Goal: Information Seeking & Learning: Learn about a topic

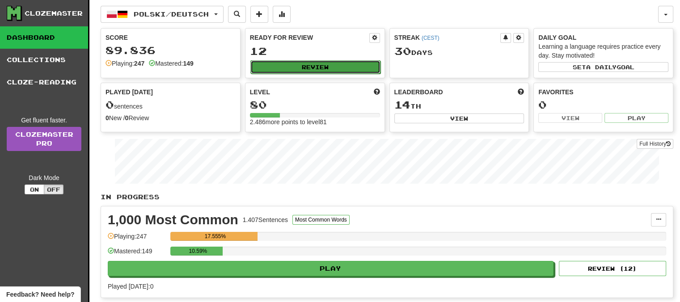
click at [310, 63] on button "Review" at bounding box center [315, 66] width 130 height 13
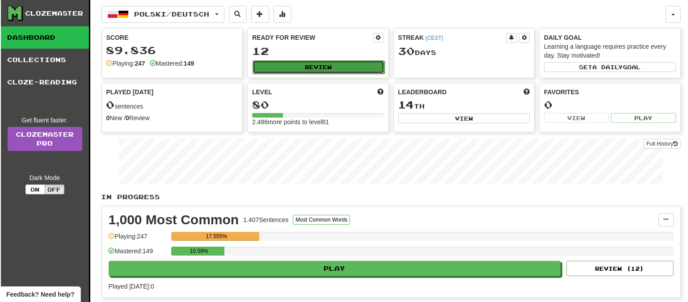
select select "**"
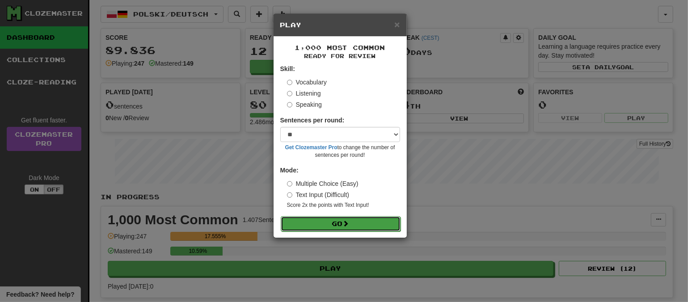
click at [340, 222] on button "Go" at bounding box center [341, 223] width 120 height 15
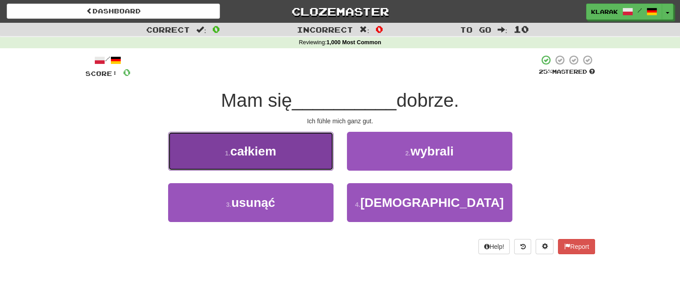
click at [300, 152] on button "1 . całkiem" at bounding box center [250, 151] width 165 height 39
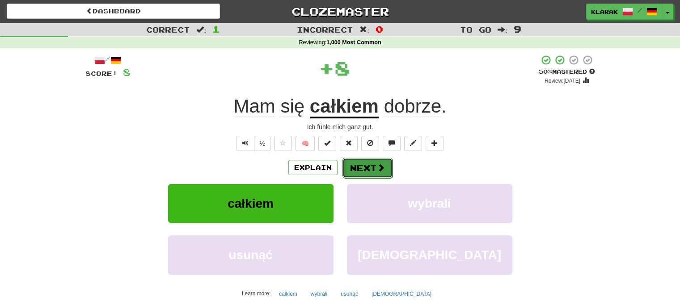
click at [362, 169] on button "Next" at bounding box center [367, 168] width 50 height 21
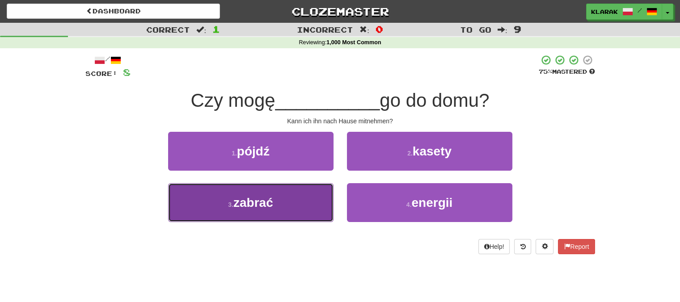
click at [295, 202] on button "3 . zabrać" at bounding box center [250, 202] width 165 height 39
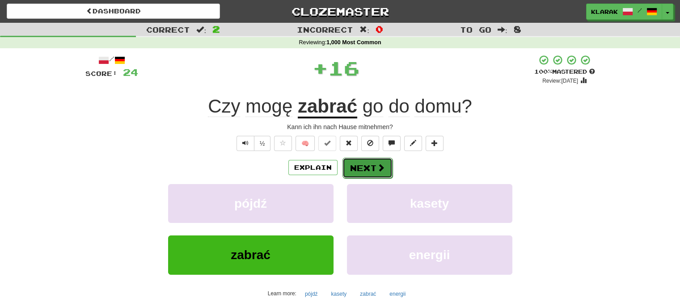
click at [353, 165] on button "Next" at bounding box center [367, 168] width 50 height 21
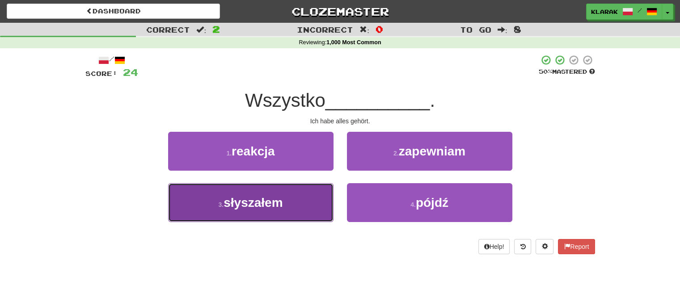
click at [301, 197] on button "3 . słyszałem" at bounding box center [250, 202] width 165 height 39
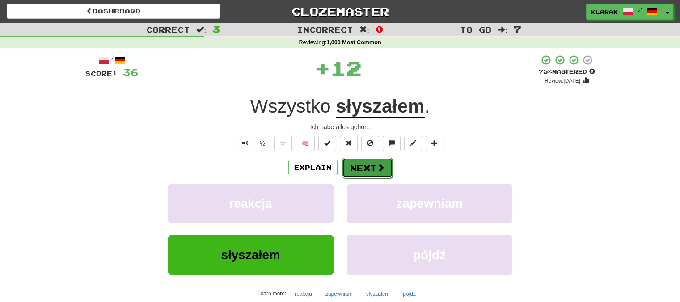
click at [362, 166] on button "Next" at bounding box center [367, 168] width 50 height 21
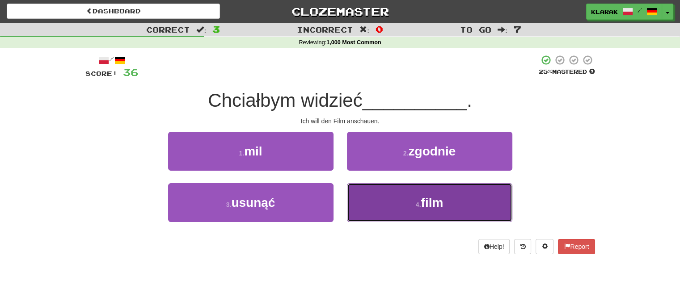
click at [400, 195] on button "4 . film" at bounding box center [429, 202] width 165 height 39
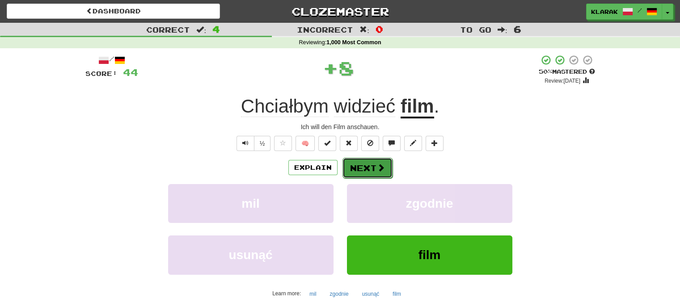
click at [360, 166] on button "Next" at bounding box center [367, 168] width 50 height 21
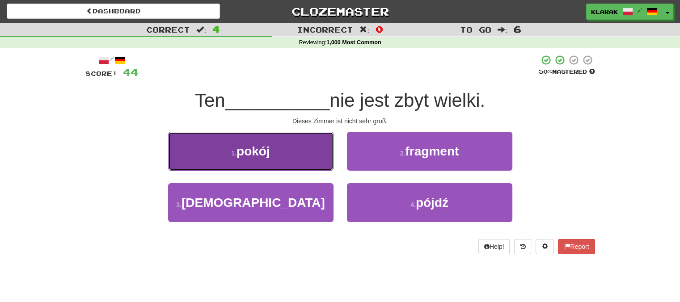
click at [303, 152] on button "1 . pokój" at bounding box center [250, 151] width 165 height 39
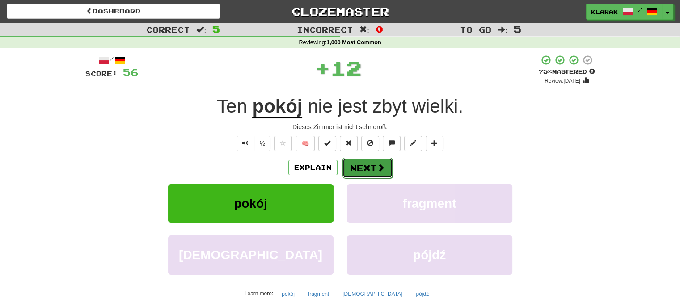
click at [363, 168] on button "Next" at bounding box center [367, 168] width 50 height 21
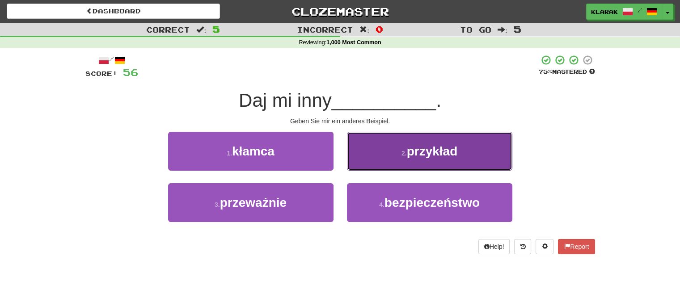
click at [385, 150] on button "2 . przykład" at bounding box center [429, 151] width 165 height 39
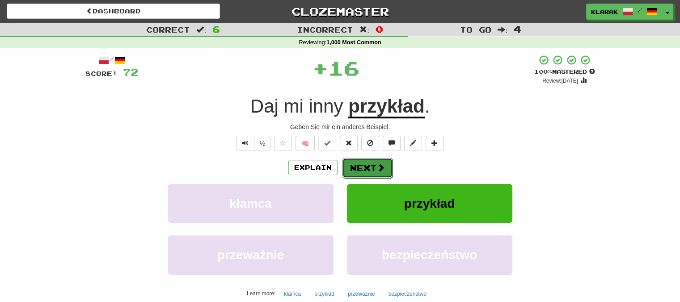
click at [366, 165] on button "Next" at bounding box center [367, 168] width 50 height 21
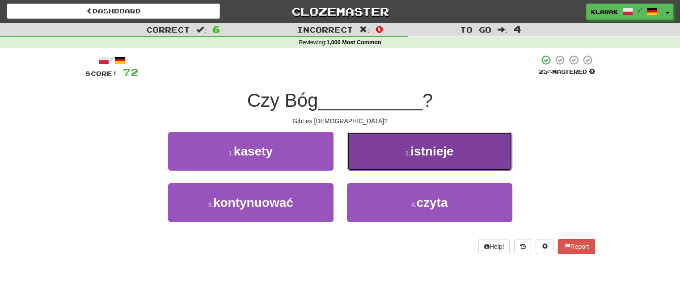
click at [389, 148] on button "2 . istnieje" at bounding box center [429, 151] width 165 height 39
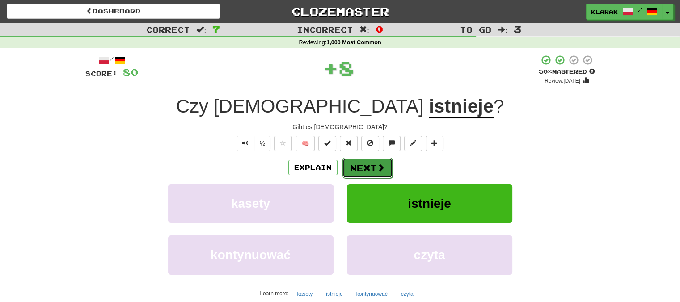
click at [362, 168] on button "Next" at bounding box center [367, 168] width 50 height 21
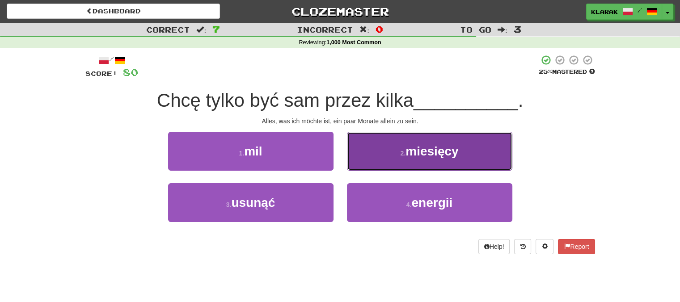
click at [393, 152] on button "2 . miesięcy" at bounding box center [429, 151] width 165 height 39
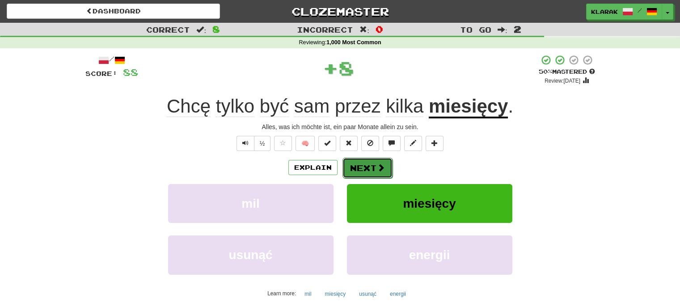
click at [371, 166] on button "Next" at bounding box center [367, 168] width 50 height 21
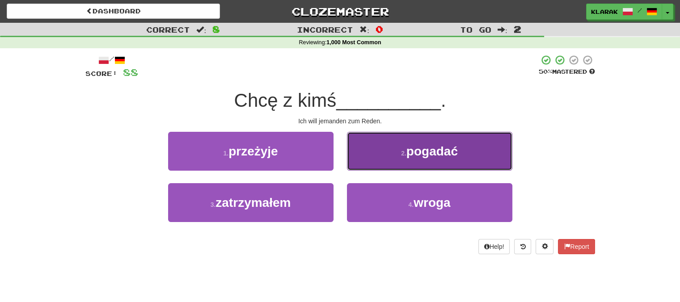
click at [381, 157] on button "2 . pogadać" at bounding box center [429, 151] width 165 height 39
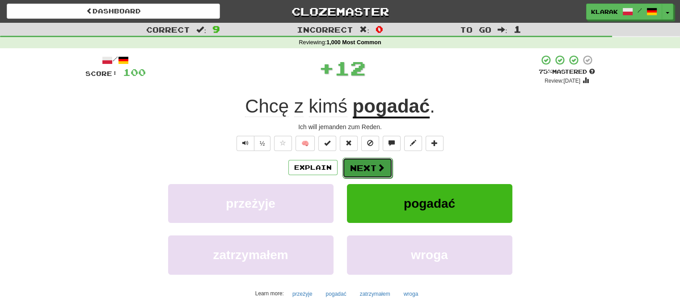
click at [367, 167] on button "Next" at bounding box center [367, 168] width 50 height 21
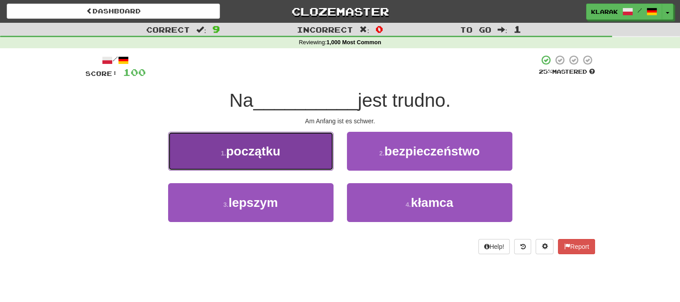
click at [312, 147] on button "1 . początku" at bounding box center [250, 151] width 165 height 39
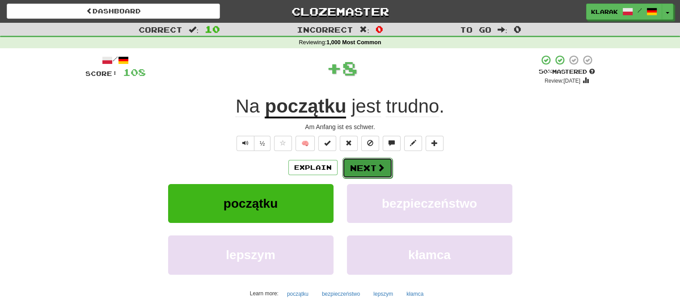
click at [368, 165] on button "Next" at bounding box center [367, 168] width 50 height 21
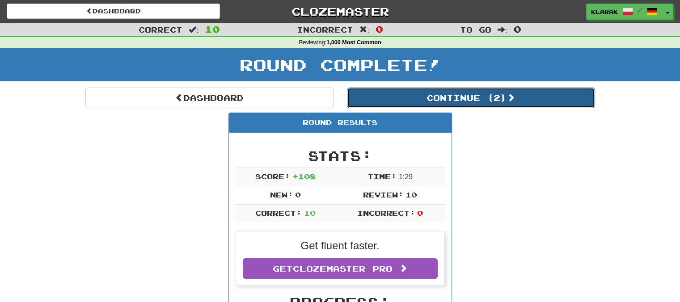
click at [481, 101] on button "Continue ( 2 )" at bounding box center [471, 98] width 248 height 21
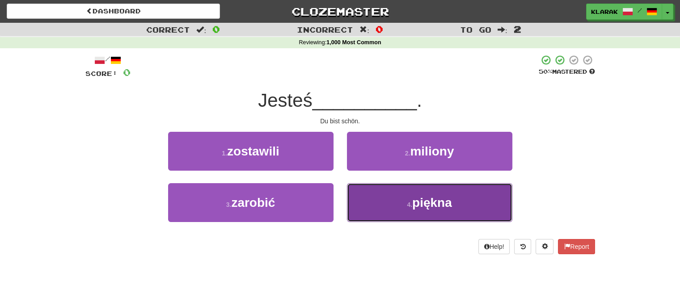
click at [389, 206] on button "4 . piękna" at bounding box center [429, 202] width 165 height 39
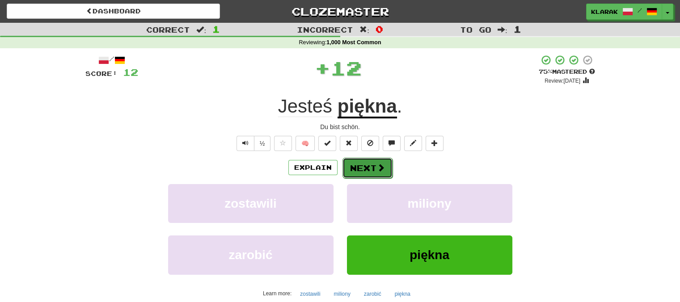
click at [367, 162] on button "Next" at bounding box center [367, 168] width 50 height 21
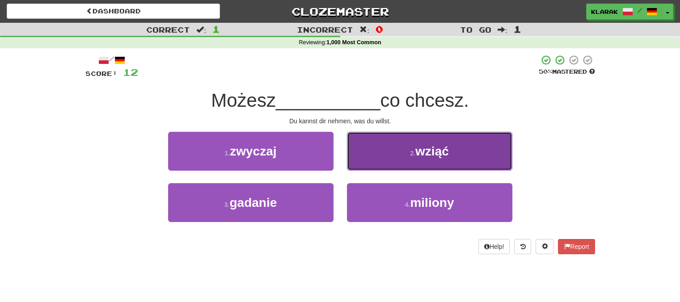
click at [391, 150] on button "2 . wziąć" at bounding box center [429, 151] width 165 height 39
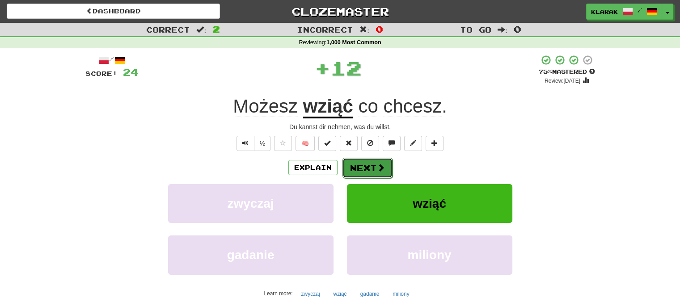
click at [367, 164] on button "Next" at bounding box center [367, 168] width 50 height 21
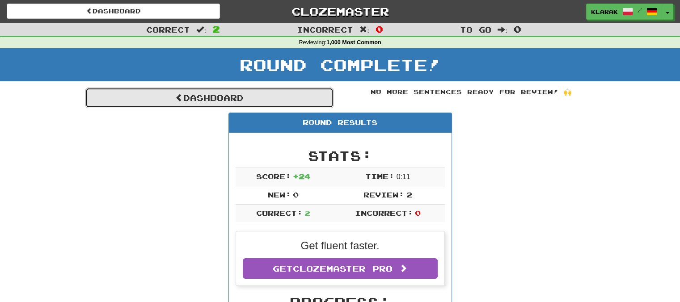
click at [211, 99] on link "Dashboard" at bounding box center [209, 98] width 248 height 21
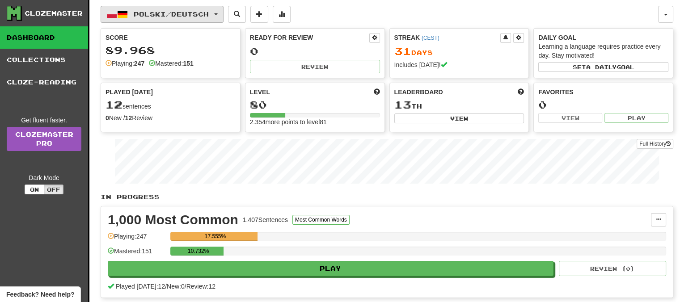
click at [223, 11] on button "Polski / Deutsch" at bounding box center [162, 14] width 123 height 17
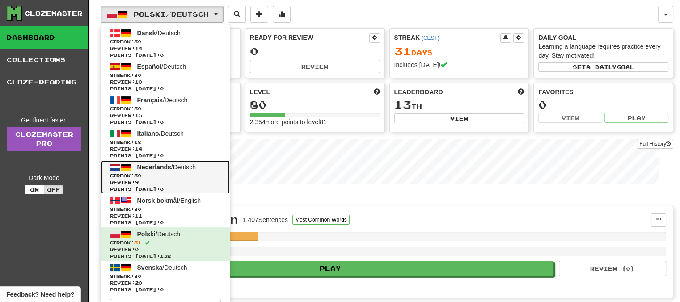
click at [159, 166] on span "Nederlands" at bounding box center [154, 167] width 34 height 7
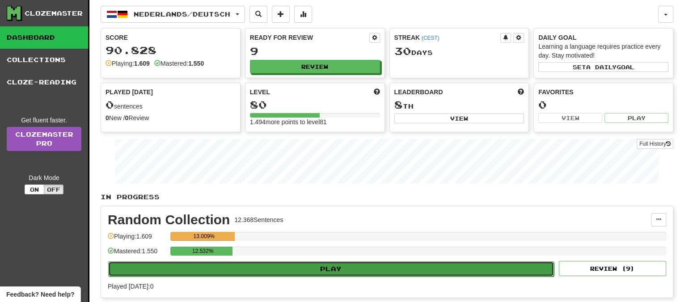
click at [338, 268] on button "Play" at bounding box center [331, 268] width 446 height 15
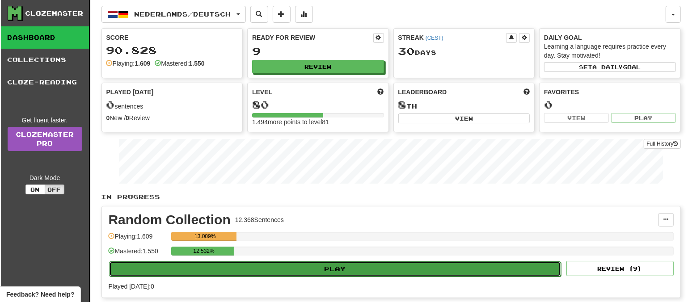
select select "**"
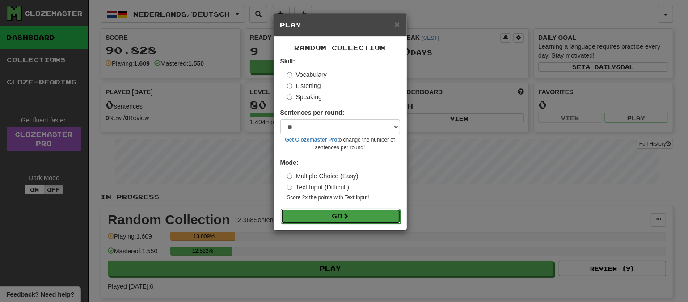
click at [333, 215] on button "Go" at bounding box center [341, 216] width 120 height 15
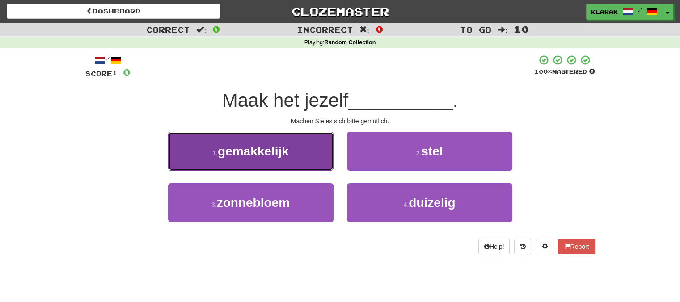
click at [300, 147] on button "1 . gemakkelijk" at bounding box center [250, 151] width 165 height 39
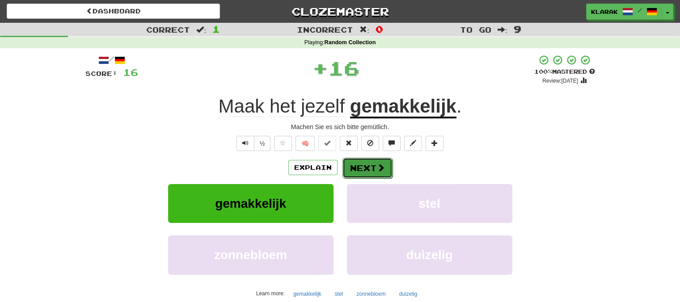
click at [372, 166] on button "Next" at bounding box center [367, 168] width 50 height 21
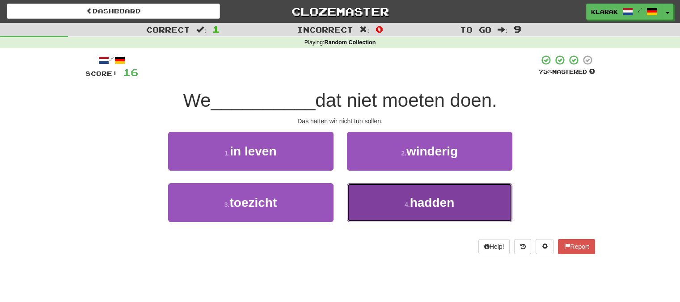
click at [387, 199] on button "4 . hadden" at bounding box center [429, 202] width 165 height 39
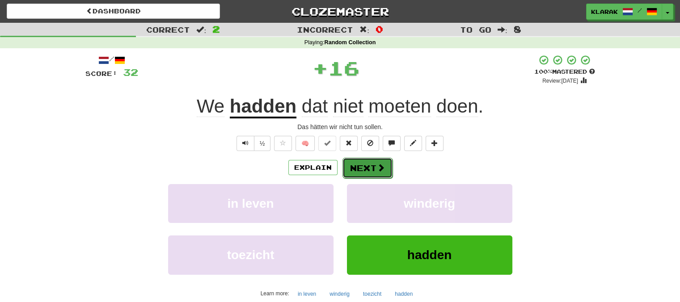
click at [359, 170] on button "Next" at bounding box center [367, 168] width 50 height 21
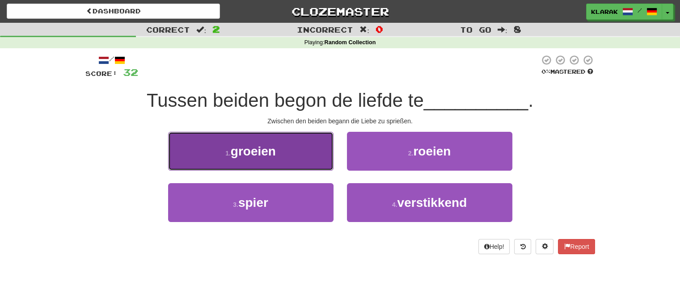
click at [267, 148] on span "groeien" at bounding box center [253, 151] width 45 height 14
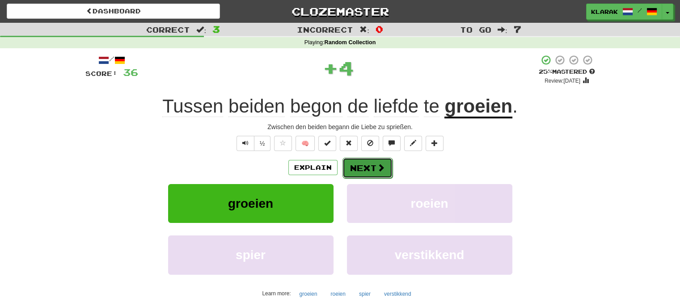
click at [363, 166] on button "Next" at bounding box center [367, 168] width 50 height 21
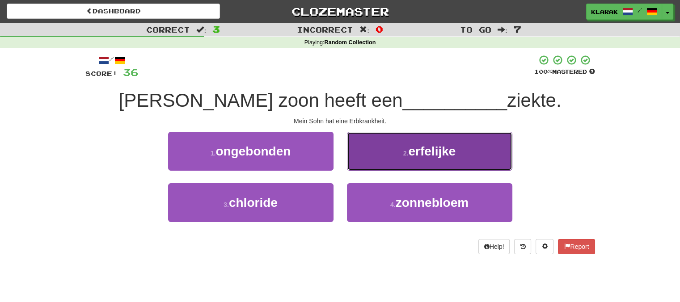
click at [380, 149] on button "2 . erfelijke" at bounding box center [429, 151] width 165 height 39
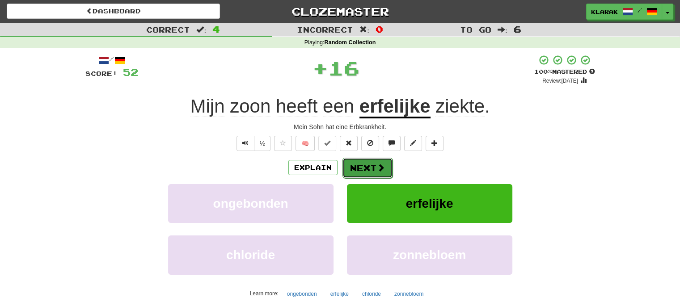
click at [359, 165] on button "Next" at bounding box center [367, 168] width 50 height 21
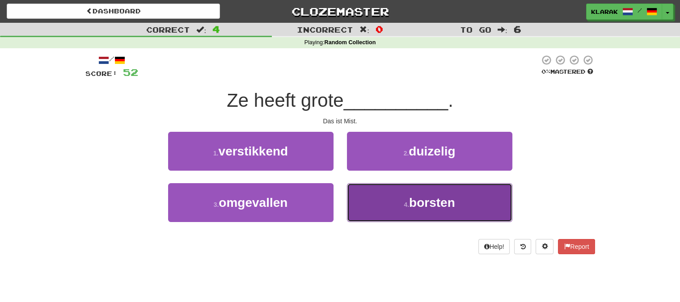
click at [380, 202] on button "4 . borsten" at bounding box center [429, 202] width 165 height 39
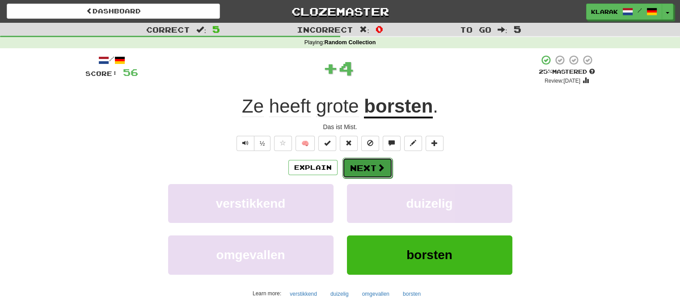
click at [367, 164] on button "Next" at bounding box center [367, 168] width 50 height 21
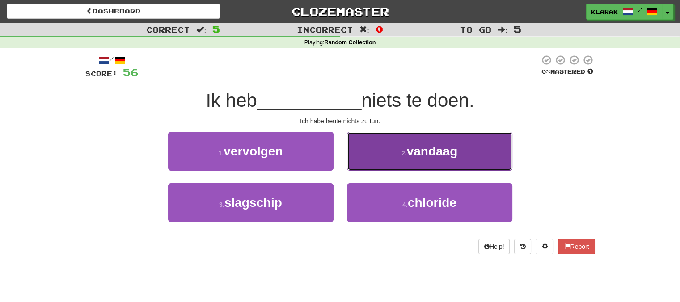
click at [375, 146] on button "2 . vandaag" at bounding box center [429, 151] width 165 height 39
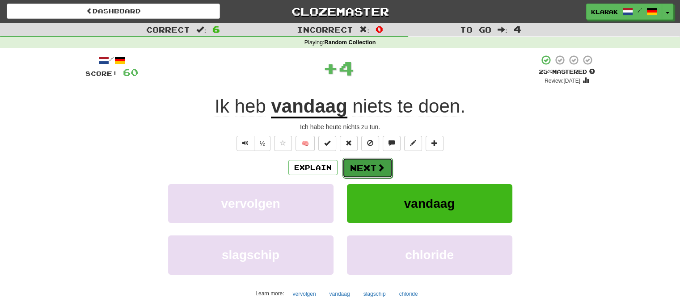
click at [364, 165] on button "Next" at bounding box center [367, 168] width 50 height 21
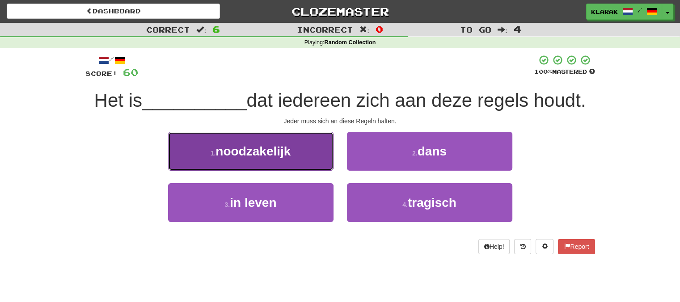
click at [295, 151] on button "1 . noodzakelijk" at bounding box center [250, 151] width 165 height 39
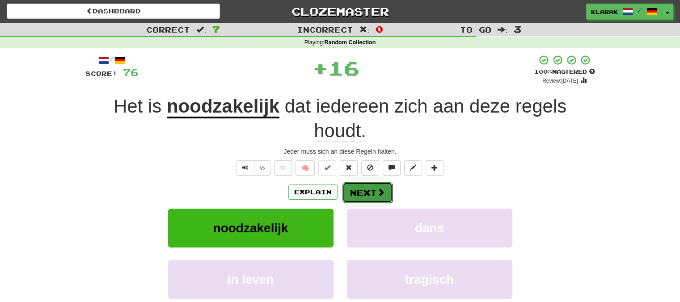
click at [364, 191] on button "Next" at bounding box center [367, 192] width 50 height 21
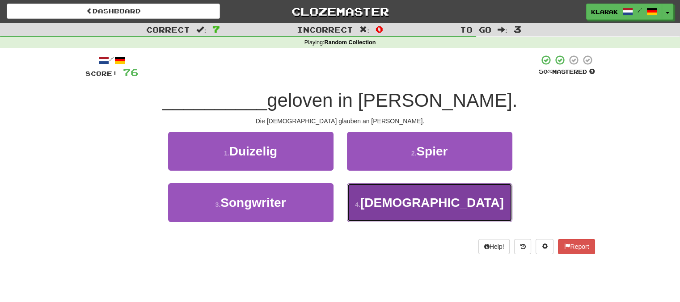
click at [360, 206] on small "4 ." at bounding box center [357, 204] width 5 height 7
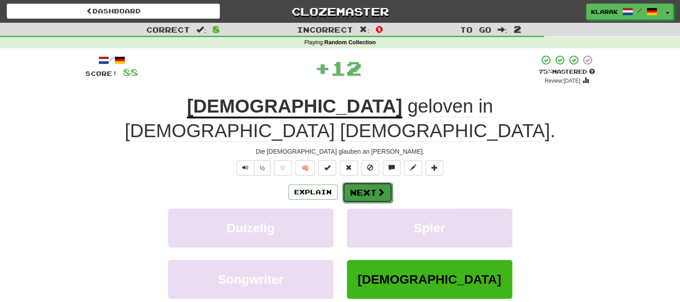
click at [364, 182] on button "Next" at bounding box center [367, 192] width 50 height 21
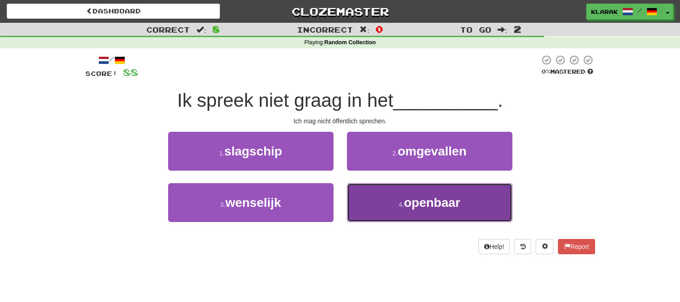
click at [402, 202] on small "4 ." at bounding box center [401, 204] width 5 height 7
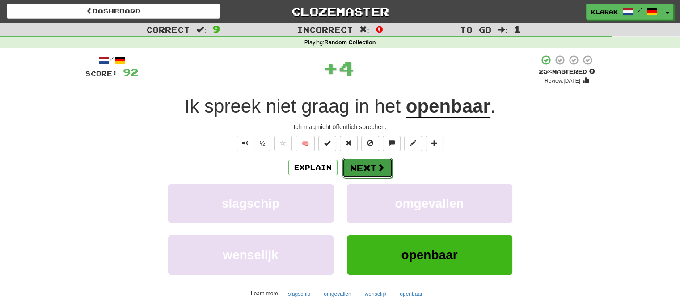
click at [365, 166] on button "Next" at bounding box center [367, 168] width 50 height 21
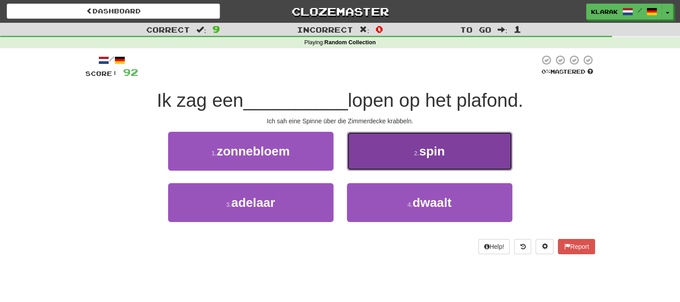
click at [377, 146] on button "2 . spin" at bounding box center [429, 151] width 165 height 39
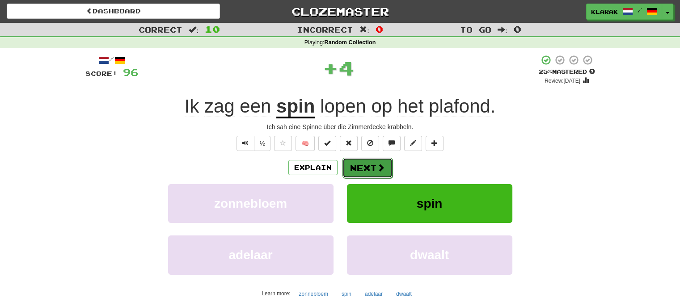
click at [361, 164] on button "Next" at bounding box center [367, 168] width 50 height 21
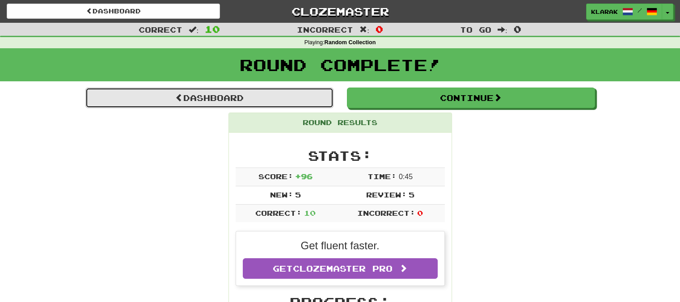
click at [241, 95] on link "Dashboard" at bounding box center [209, 98] width 248 height 21
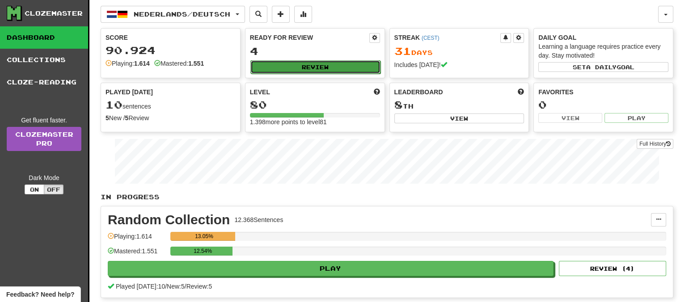
click at [328, 68] on button "Review" at bounding box center [315, 66] width 130 height 13
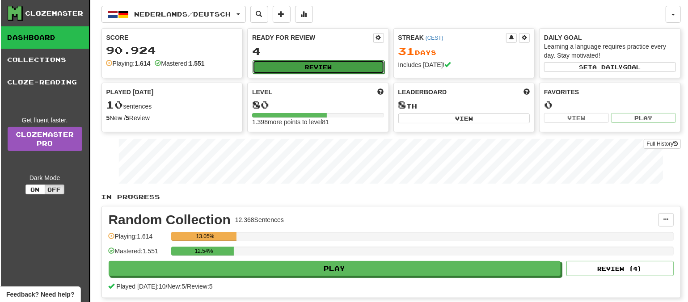
select select "**"
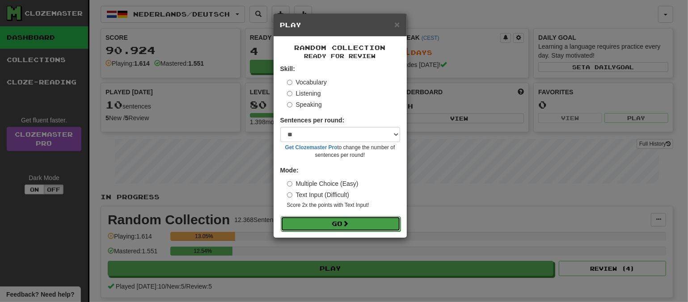
click at [361, 225] on button "Go" at bounding box center [341, 223] width 120 height 15
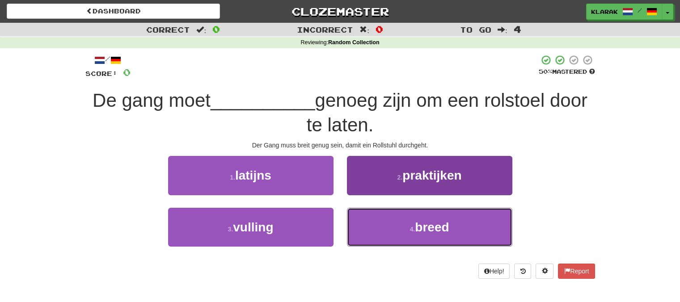
click at [388, 235] on button "4 . breed" at bounding box center [429, 227] width 165 height 39
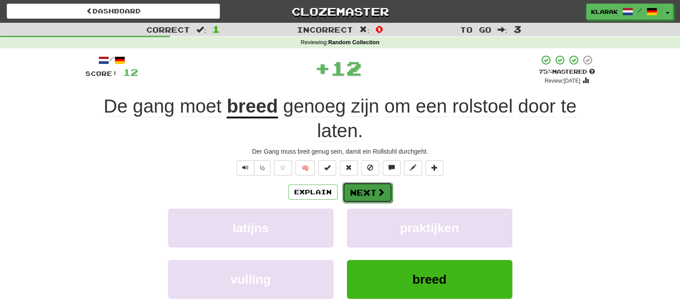
click at [355, 191] on button "Next" at bounding box center [367, 192] width 50 height 21
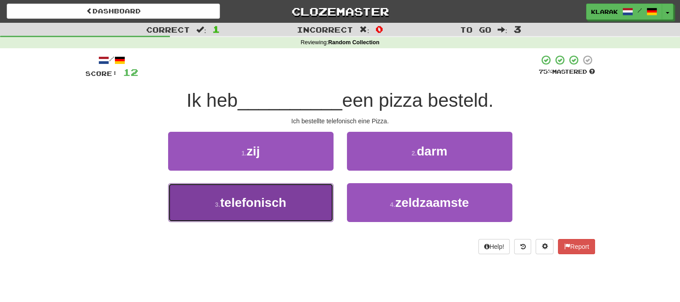
click at [302, 200] on button "3 . telefonisch" at bounding box center [250, 202] width 165 height 39
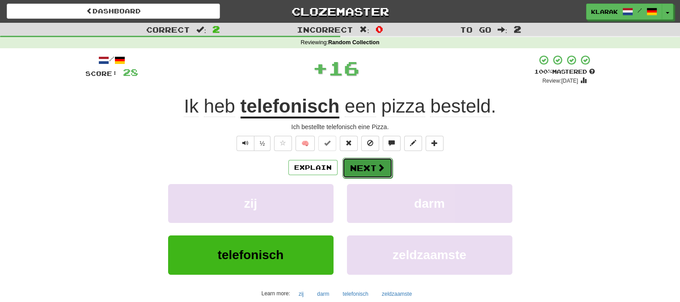
click at [360, 169] on button "Next" at bounding box center [367, 168] width 50 height 21
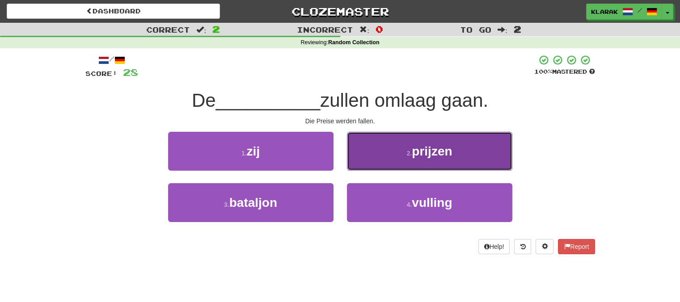
click at [381, 139] on button "2 . prijzen" at bounding box center [429, 151] width 165 height 39
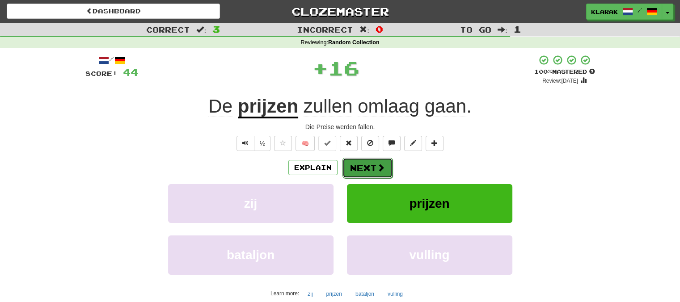
click at [361, 164] on button "Next" at bounding box center [367, 168] width 50 height 21
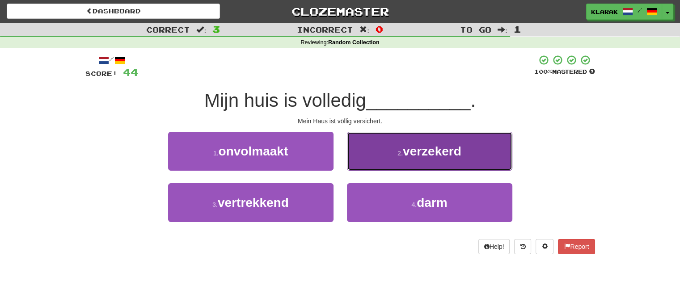
click at [376, 147] on button "2 . verzekerd" at bounding box center [429, 151] width 165 height 39
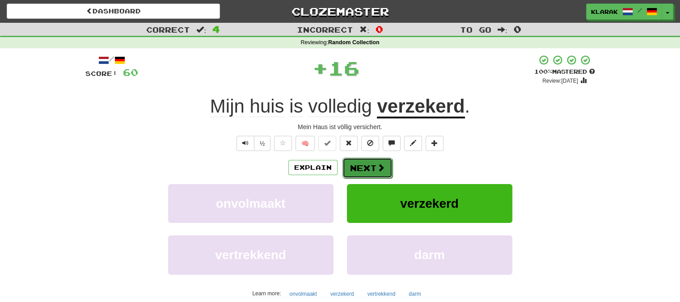
click at [362, 165] on button "Next" at bounding box center [367, 168] width 50 height 21
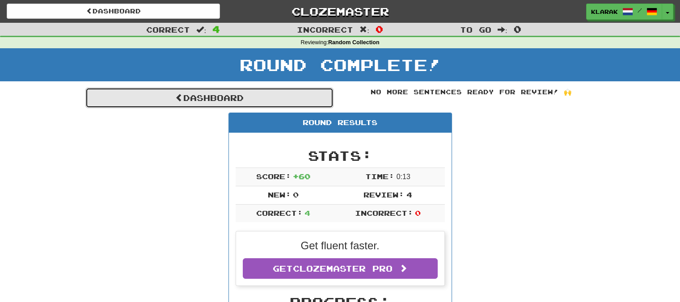
click at [210, 94] on link "Dashboard" at bounding box center [209, 98] width 248 height 21
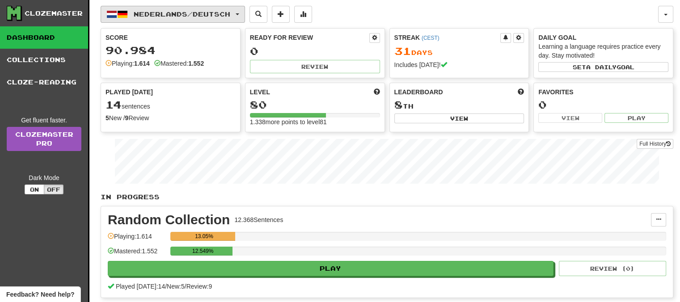
click at [243, 10] on button "Nederlands / Deutsch" at bounding box center [173, 14] width 144 height 17
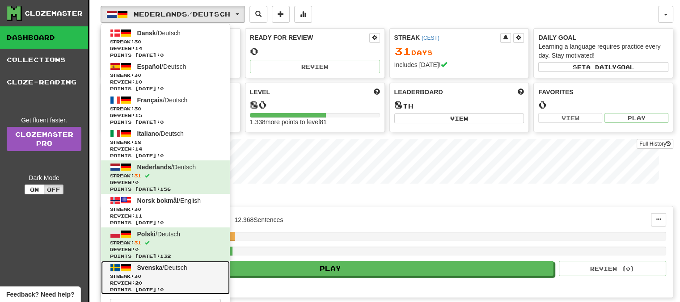
click at [151, 266] on span "Svenska" at bounding box center [149, 267] width 25 height 7
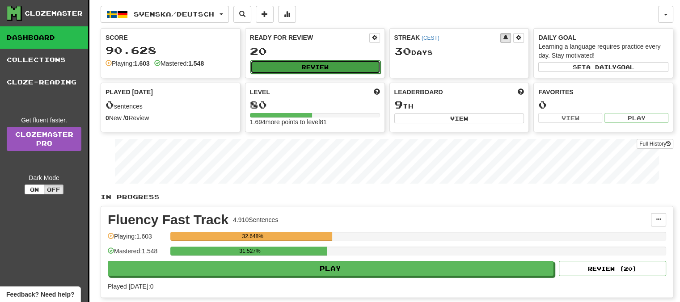
click at [313, 64] on button "Review" at bounding box center [315, 66] width 130 height 13
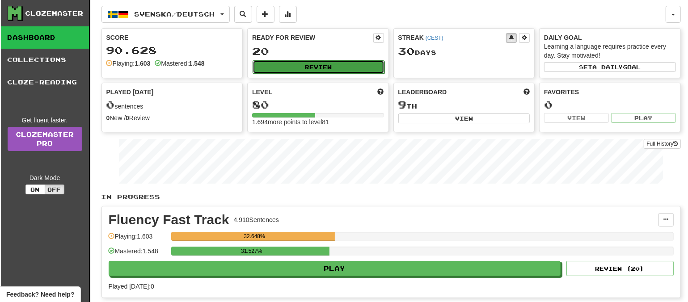
select select "**"
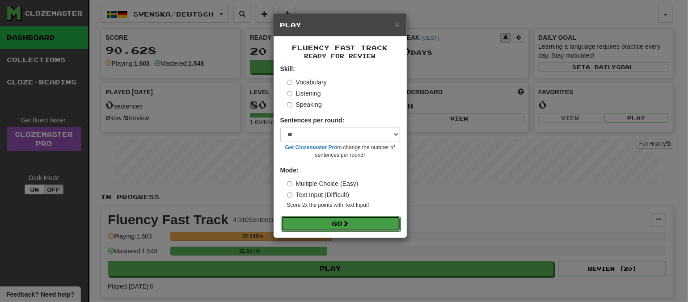
click at [346, 223] on span at bounding box center [346, 223] width 6 height 6
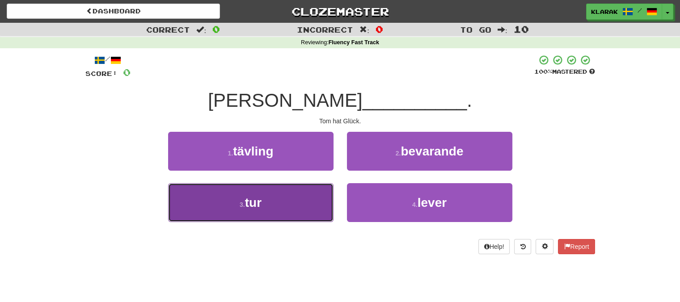
click at [287, 200] on button "3 . tur" at bounding box center [250, 202] width 165 height 39
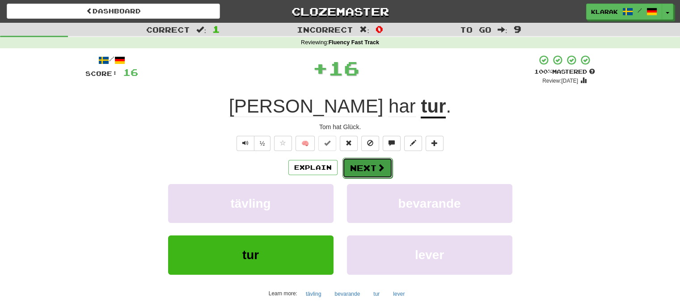
click at [352, 164] on button "Next" at bounding box center [367, 168] width 50 height 21
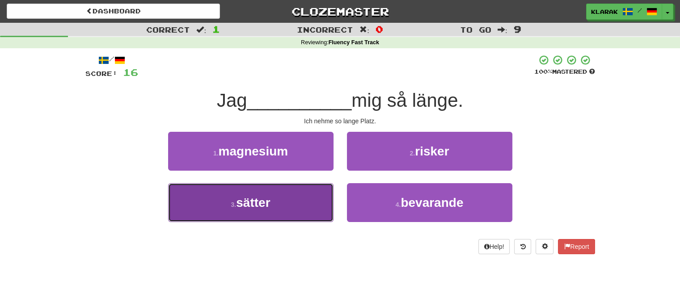
click at [288, 198] on button "3 . sätter" at bounding box center [250, 202] width 165 height 39
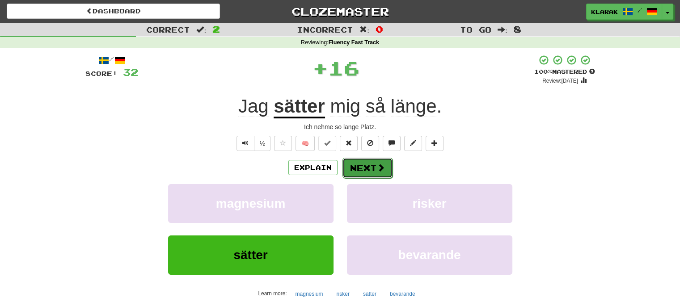
click at [355, 165] on button "Next" at bounding box center [367, 168] width 50 height 21
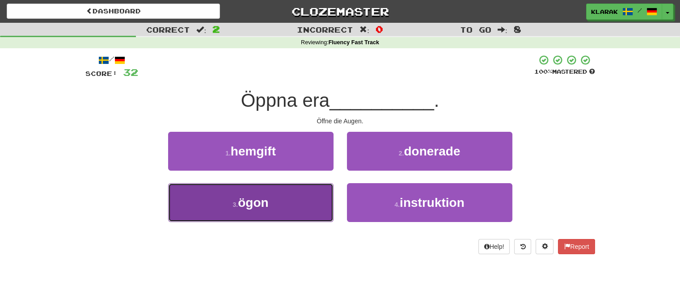
click at [294, 202] on button "3 . ögon" at bounding box center [250, 202] width 165 height 39
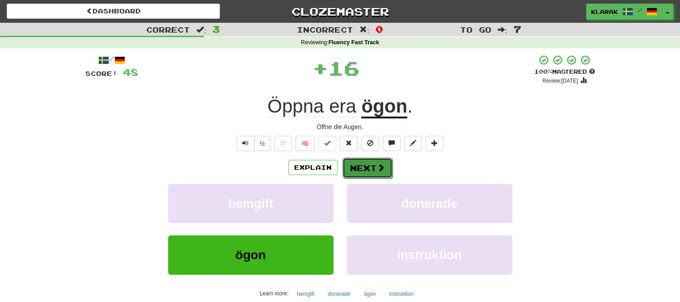
click at [361, 164] on button "Next" at bounding box center [367, 168] width 50 height 21
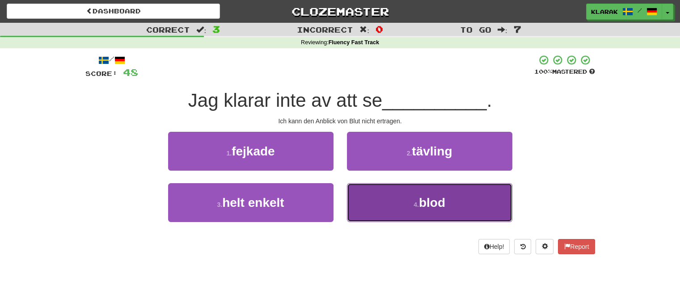
click at [367, 190] on button "4 . blod" at bounding box center [429, 202] width 165 height 39
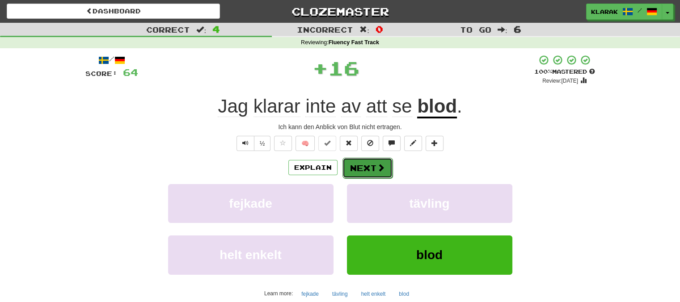
click at [357, 168] on button "Next" at bounding box center [367, 168] width 50 height 21
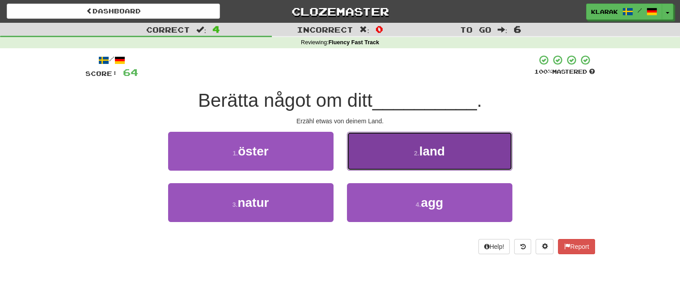
click at [383, 152] on button "2 . land" at bounding box center [429, 151] width 165 height 39
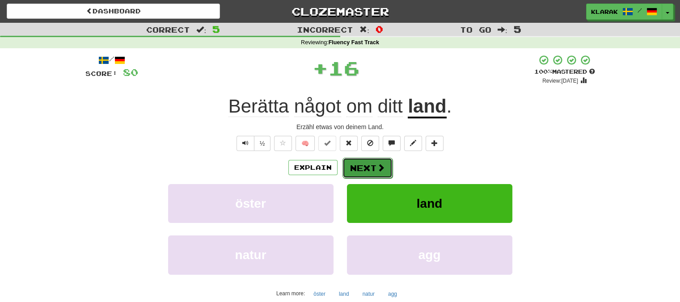
click at [362, 164] on button "Next" at bounding box center [367, 168] width 50 height 21
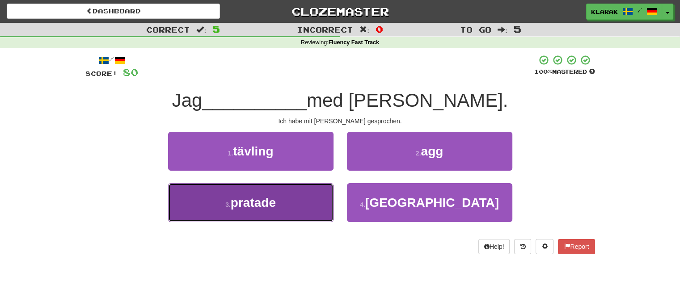
click at [296, 204] on button "3 . pratade" at bounding box center [250, 202] width 165 height 39
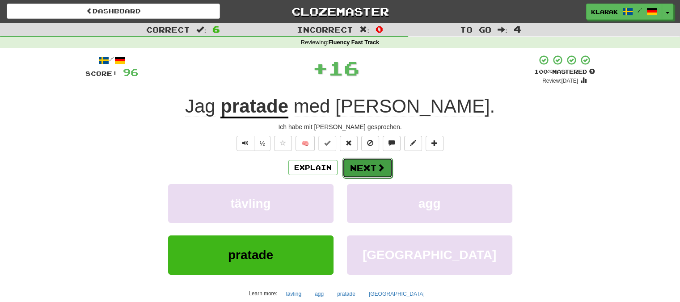
click at [359, 170] on button "Next" at bounding box center [367, 168] width 50 height 21
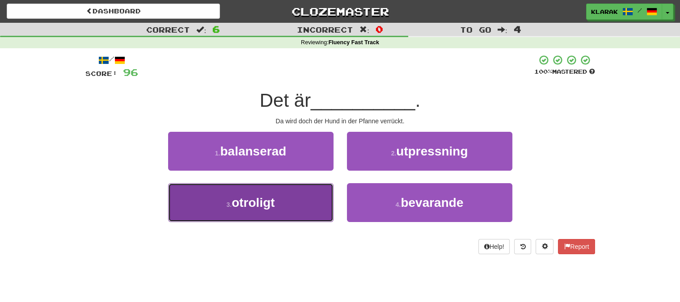
click at [304, 203] on button "3 . otroligt" at bounding box center [250, 202] width 165 height 39
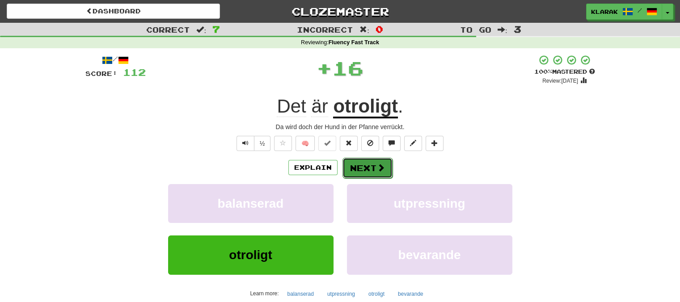
click at [358, 162] on button "Next" at bounding box center [367, 168] width 50 height 21
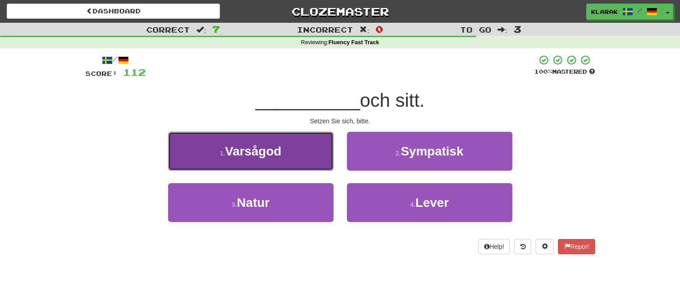
click at [316, 150] on button "1 . Varsågod" at bounding box center [250, 151] width 165 height 39
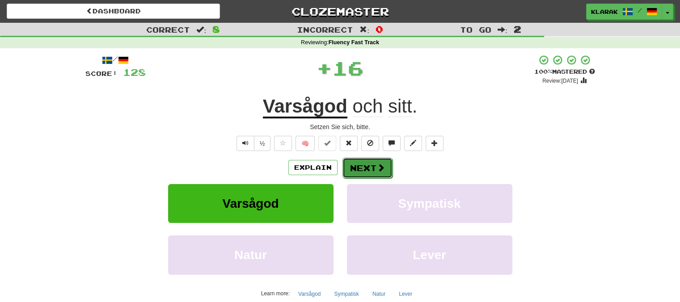
click at [357, 164] on button "Next" at bounding box center [367, 168] width 50 height 21
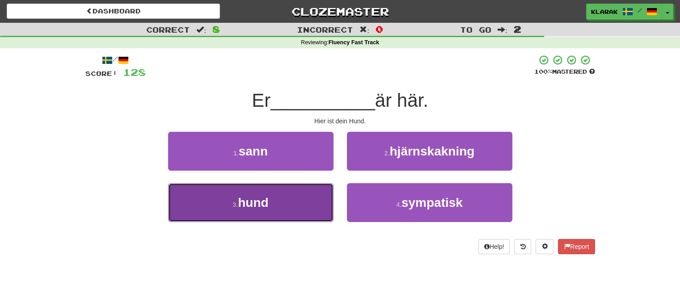
click at [292, 197] on button "3 . hund" at bounding box center [250, 202] width 165 height 39
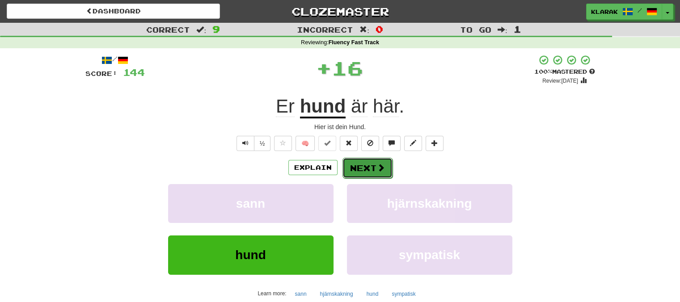
click at [359, 161] on button "Next" at bounding box center [367, 168] width 50 height 21
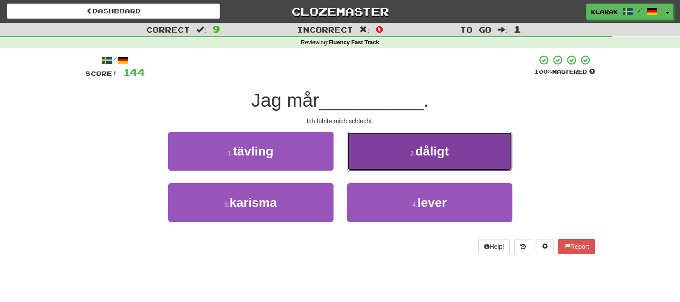
click at [384, 150] on button "2 . dåligt" at bounding box center [429, 151] width 165 height 39
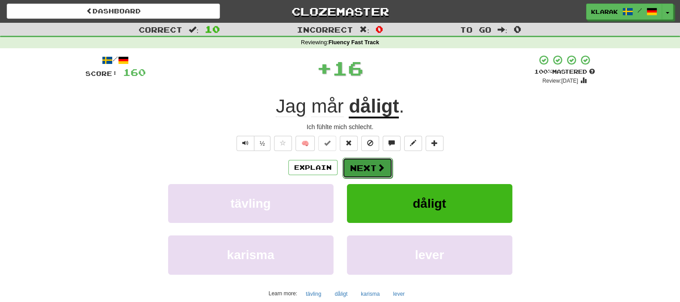
click at [361, 167] on button "Next" at bounding box center [367, 168] width 50 height 21
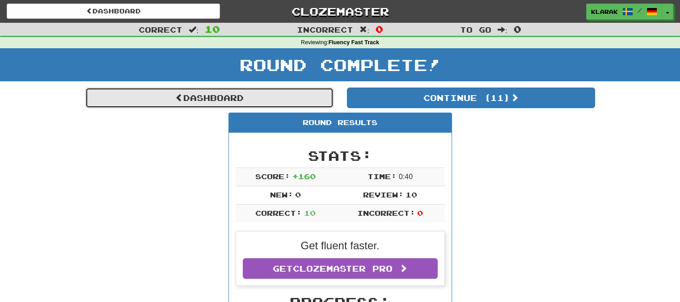
click at [207, 100] on link "Dashboard" at bounding box center [209, 98] width 248 height 21
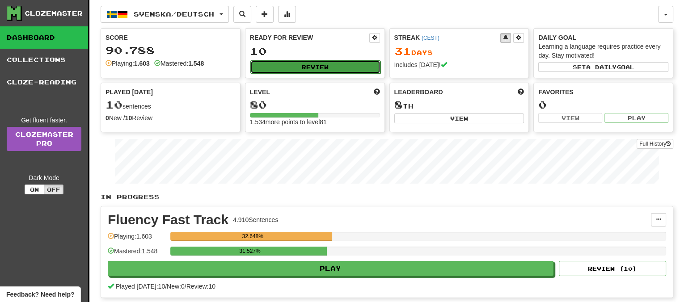
click at [333, 66] on button "Review" at bounding box center [315, 66] width 130 height 13
select select "**"
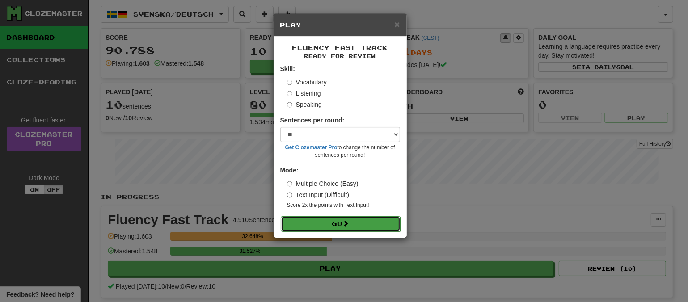
click at [358, 224] on button "Go" at bounding box center [341, 223] width 120 height 15
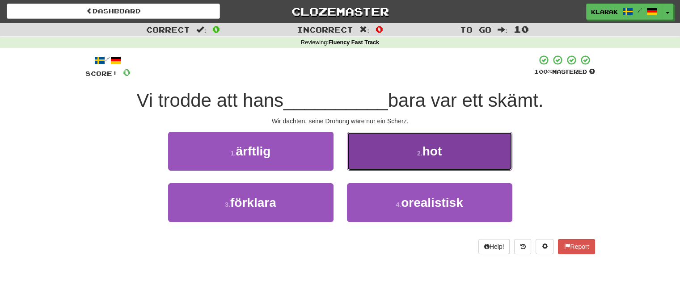
click at [391, 150] on button "2 . hot" at bounding box center [429, 151] width 165 height 39
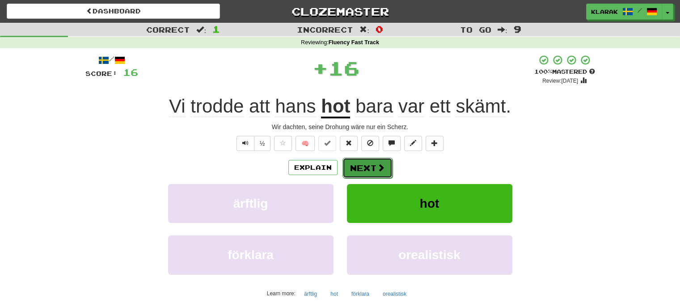
click at [370, 166] on button "Next" at bounding box center [367, 168] width 50 height 21
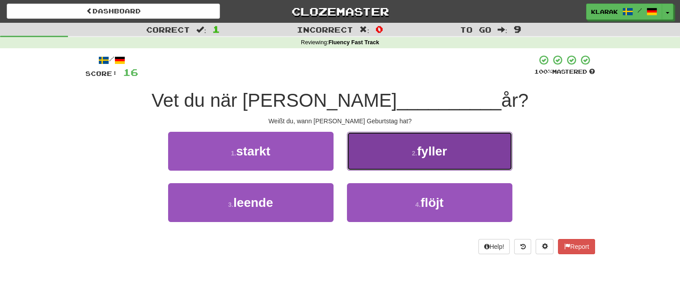
click at [379, 149] on button "2 . fyller" at bounding box center [429, 151] width 165 height 39
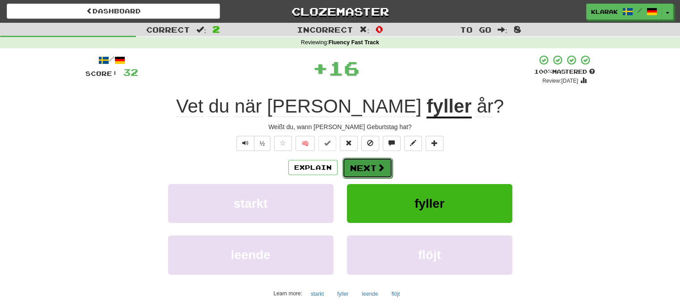
click at [362, 164] on button "Next" at bounding box center [367, 168] width 50 height 21
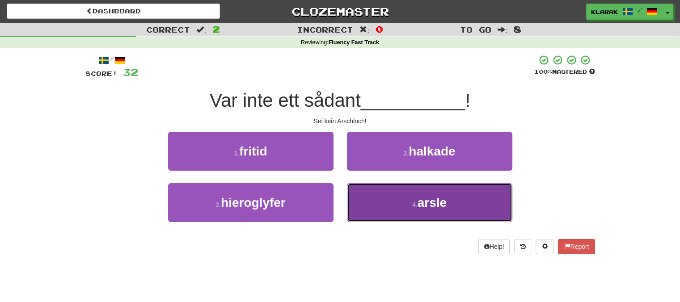
click at [377, 204] on button "4 . arsle" at bounding box center [429, 202] width 165 height 39
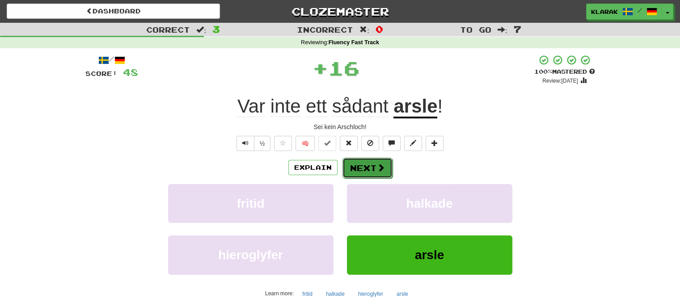
click at [367, 162] on button "Next" at bounding box center [367, 168] width 50 height 21
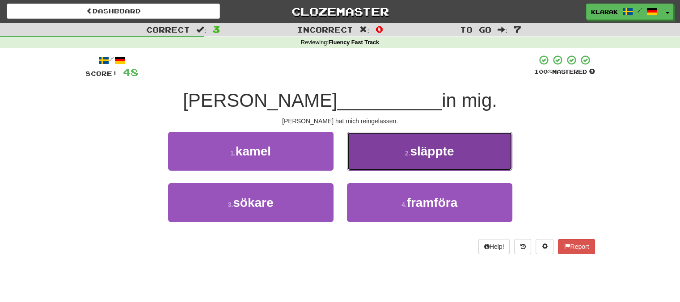
click at [379, 153] on button "2 . släppte" at bounding box center [429, 151] width 165 height 39
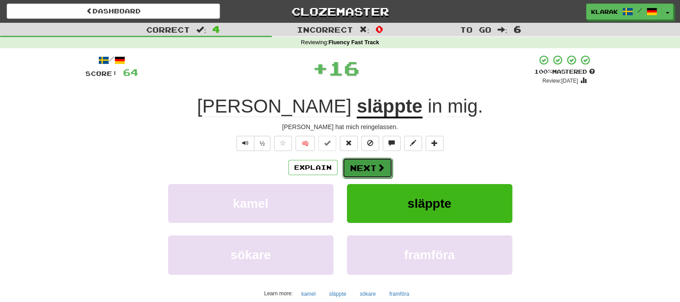
click at [363, 167] on button "Next" at bounding box center [367, 168] width 50 height 21
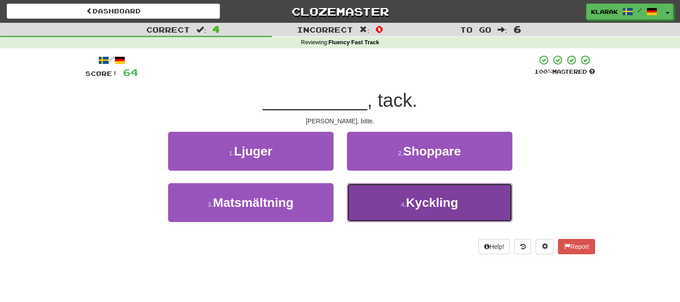
click at [371, 203] on button "4 . Kyckling" at bounding box center [429, 202] width 165 height 39
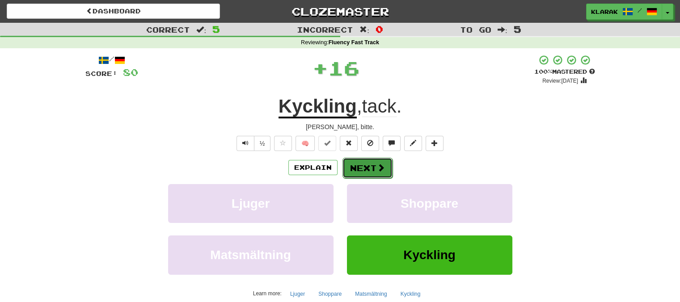
click at [364, 170] on button "Next" at bounding box center [367, 168] width 50 height 21
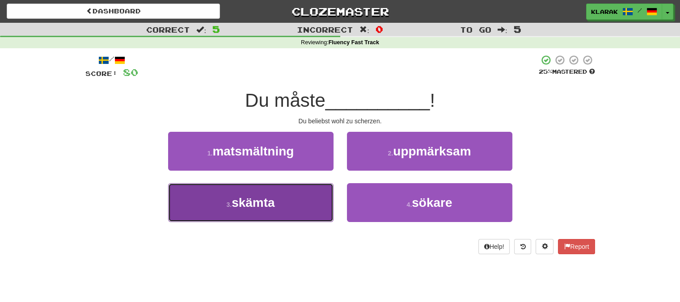
click at [293, 202] on button "3 . skämta" at bounding box center [250, 202] width 165 height 39
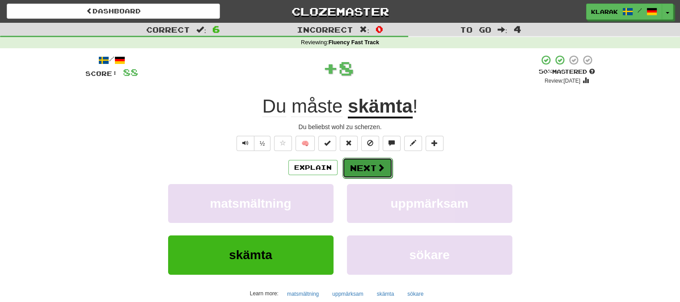
click at [360, 166] on button "Next" at bounding box center [367, 168] width 50 height 21
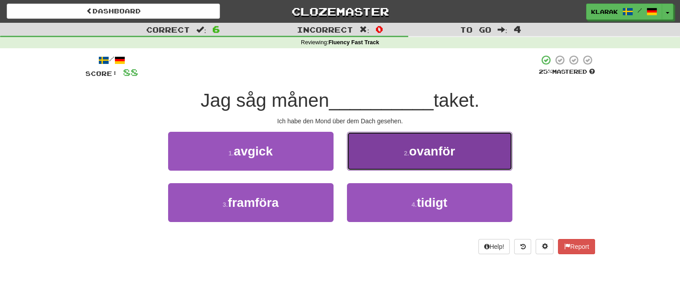
click at [376, 144] on button "2 . ovanför" at bounding box center [429, 151] width 165 height 39
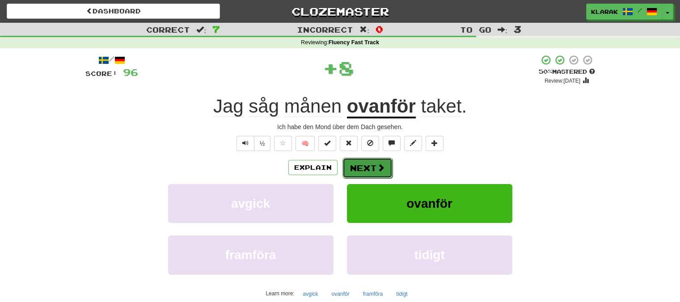
click at [357, 168] on button "Next" at bounding box center [367, 168] width 50 height 21
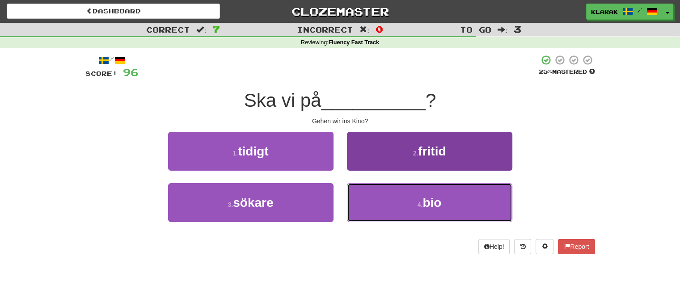
click at [387, 204] on button "4 . bio" at bounding box center [429, 202] width 165 height 39
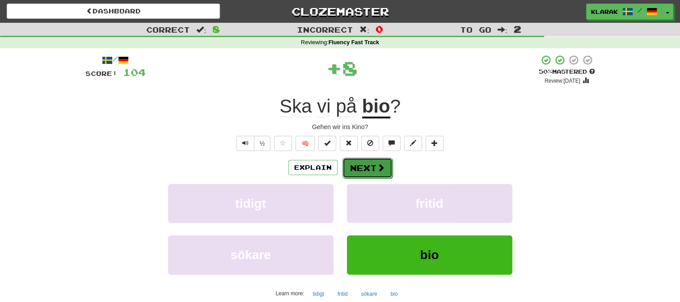
click at [368, 164] on button "Next" at bounding box center [367, 168] width 50 height 21
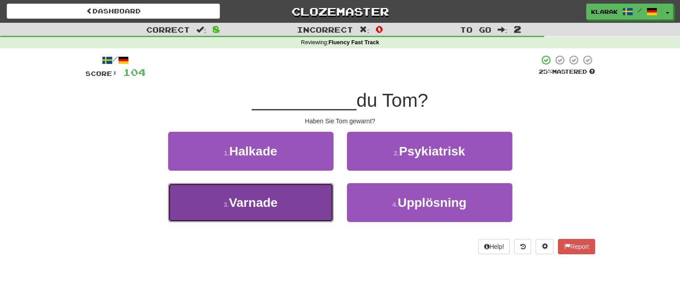
click at [286, 207] on button "3 . Varnade" at bounding box center [250, 202] width 165 height 39
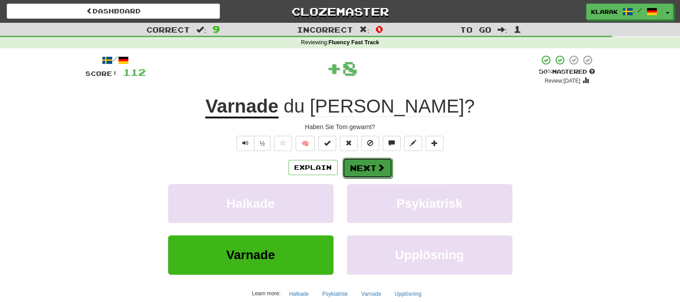
click at [373, 165] on button "Next" at bounding box center [367, 168] width 50 height 21
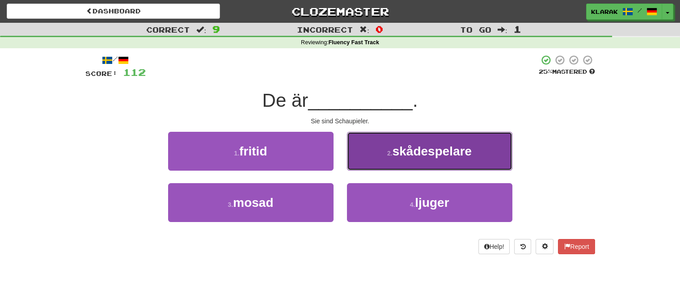
click at [384, 143] on button "2 . skådespelare" at bounding box center [429, 151] width 165 height 39
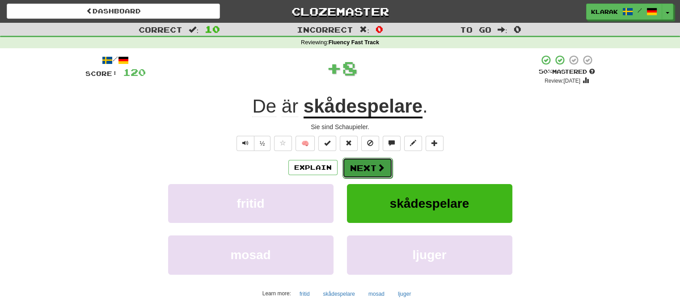
click at [355, 164] on button "Next" at bounding box center [367, 168] width 50 height 21
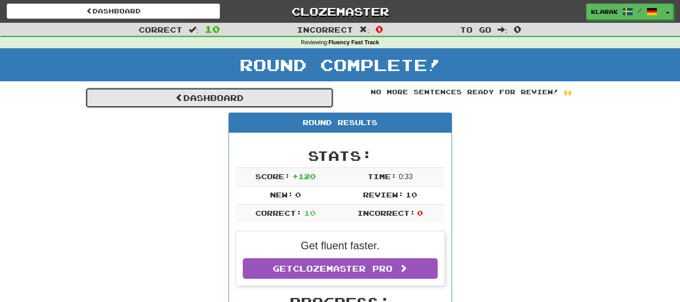
click at [195, 97] on link "Dashboard" at bounding box center [209, 98] width 248 height 21
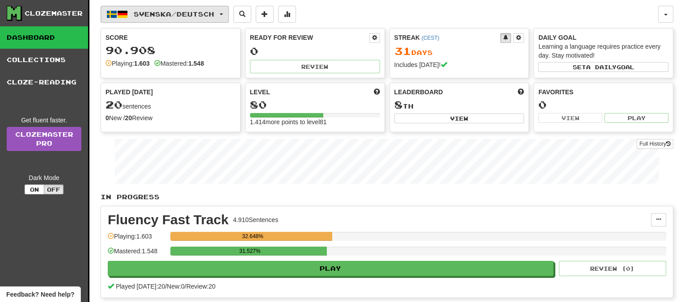
click at [223, 14] on span "button" at bounding box center [221, 14] width 4 height 2
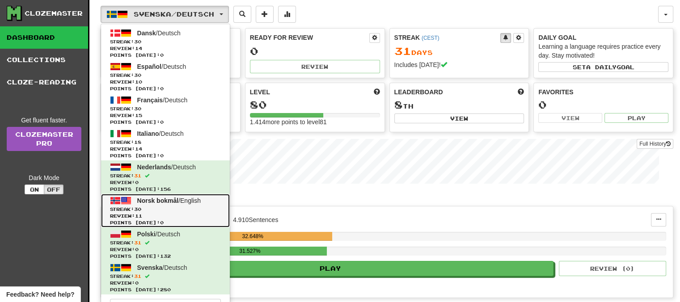
click at [157, 198] on span "Norsk bokmål" at bounding box center [158, 200] width 42 height 7
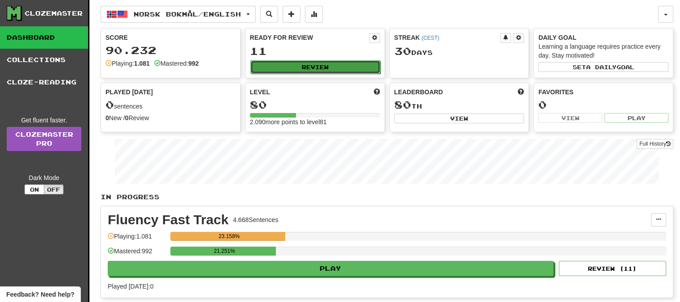
click at [321, 67] on button "Review" at bounding box center [315, 66] width 130 height 13
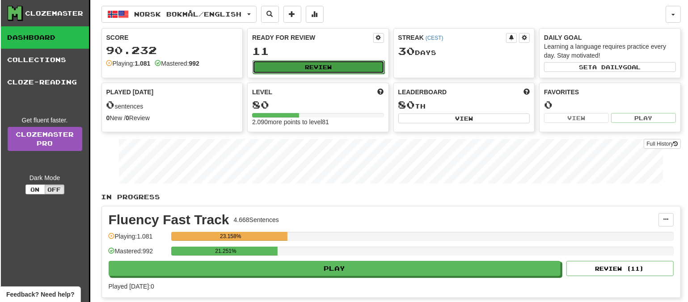
select select "**"
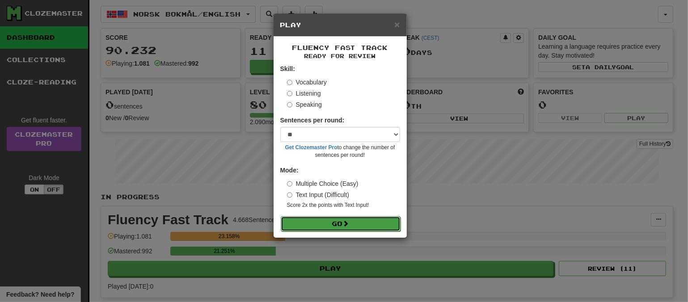
click at [346, 225] on span at bounding box center [346, 223] width 6 height 6
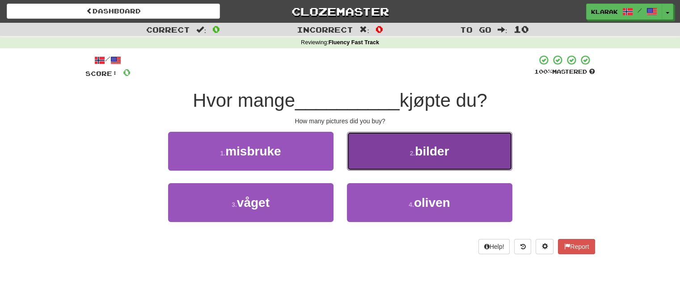
click at [375, 142] on button "2 . bilder" at bounding box center [429, 151] width 165 height 39
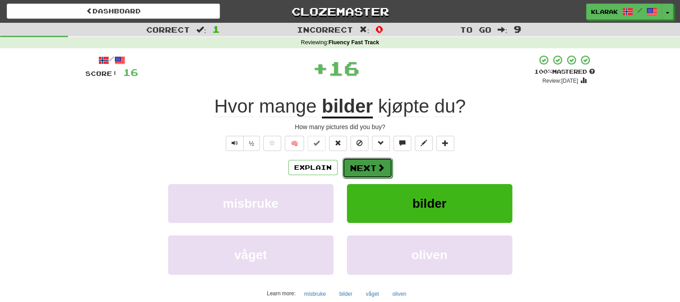
click at [355, 166] on button "Next" at bounding box center [367, 168] width 50 height 21
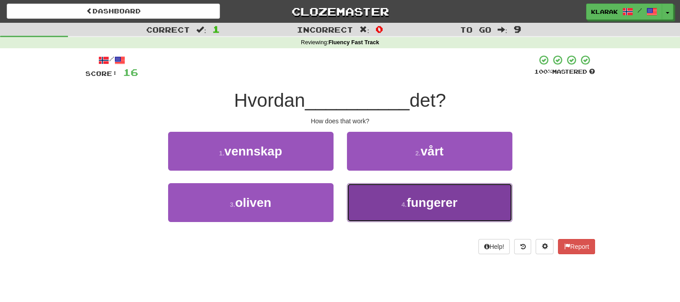
click at [376, 204] on button "4 . fungerer" at bounding box center [429, 202] width 165 height 39
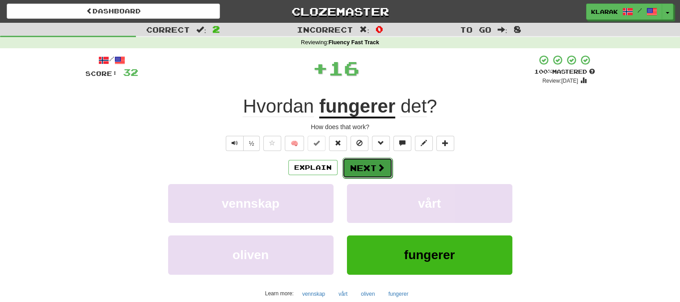
click at [369, 167] on button "Next" at bounding box center [367, 168] width 50 height 21
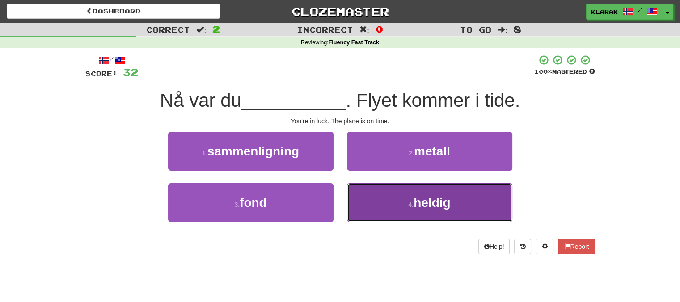
click at [396, 202] on button "4 . heldig" at bounding box center [429, 202] width 165 height 39
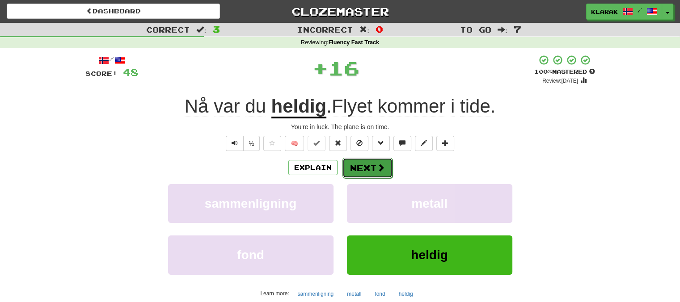
click at [377, 167] on span at bounding box center [381, 168] width 8 height 8
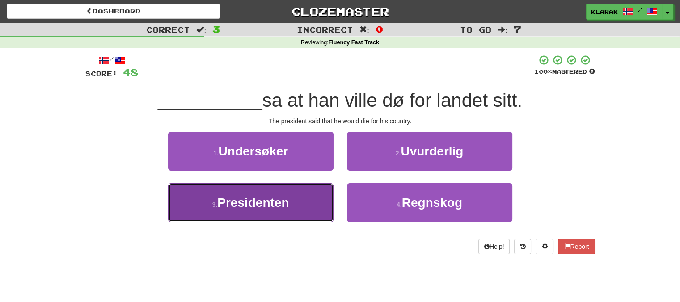
click at [305, 203] on button "3 . Presidenten" at bounding box center [250, 202] width 165 height 39
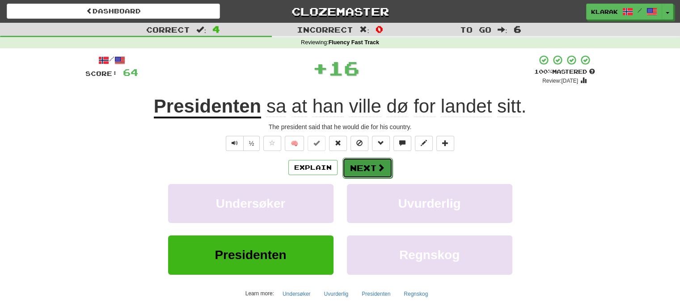
click at [362, 164] on button "Next" at bounding box center [367, 168] width 50 height 21
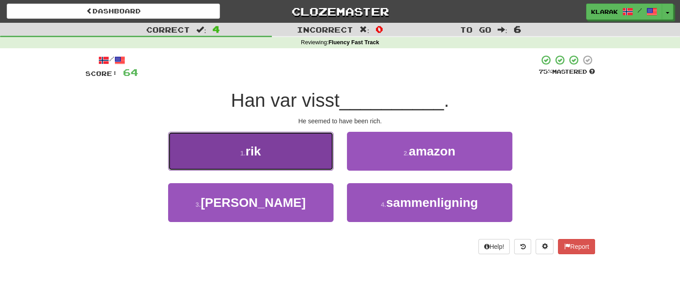
click at [312, 153] on button "1 . rik" at bounding box center [250, 151] width 165 height 39
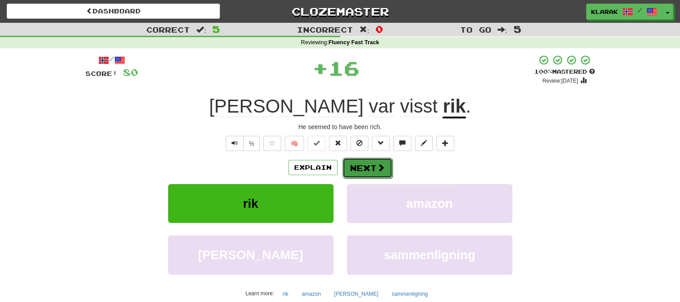
click at [361, 164] on button "Next" at bounding box center [367, 168] width 50 height 21
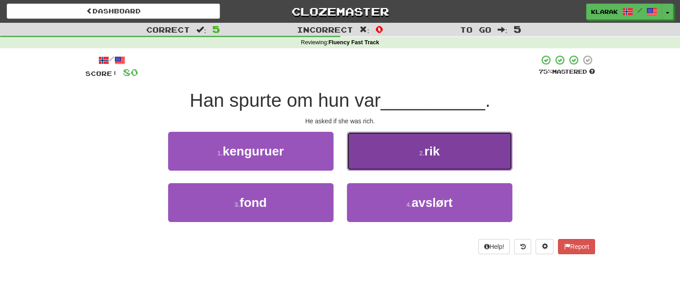
click at [379, 151] on button "2 . rik" at bounding box center [429, 151] width 165 height 39
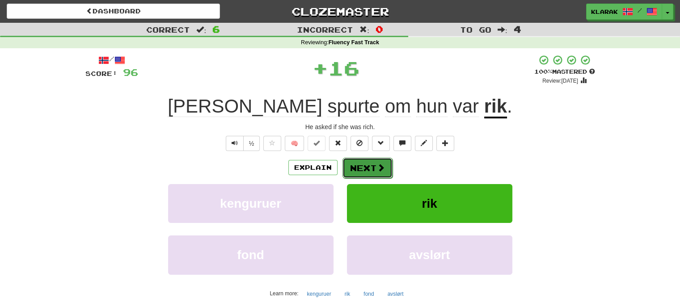
click at [363, 166] on button "Next" at bounding box center [367, 168] width 50 height 21
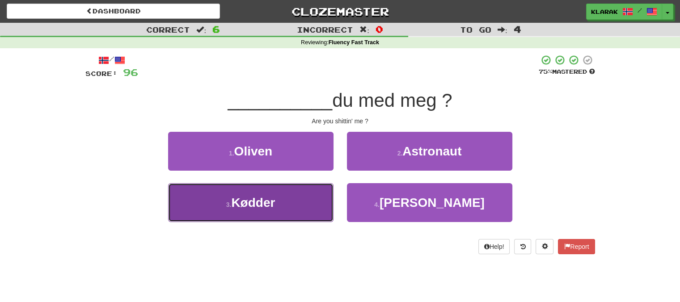
click at [266, 204] on span "Kødder" at bounding box center [253, 203] width 44 height 14
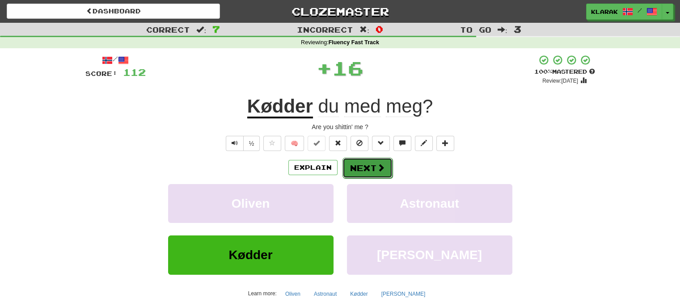
click at [345, 169] on button "Next" at bounding box center [367, 168] width 50 height 21
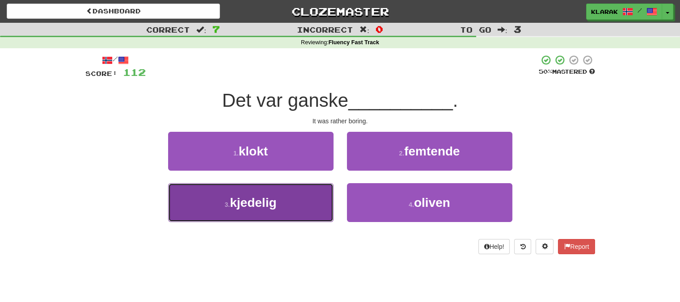
click at [291, 200] on button "3 . kjedelig" at bounding box center [250, 202] width 165 height 39
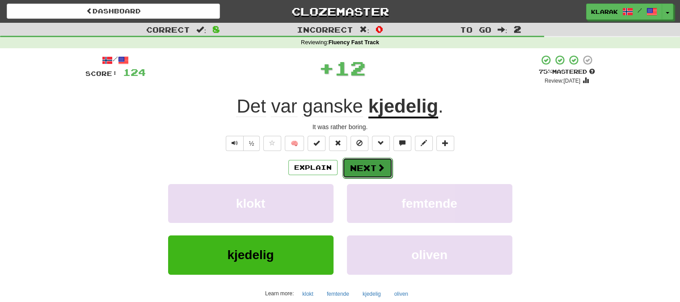
click at [360, 164] on button "Next" at bounding box center [367, 168] width 50 height 21
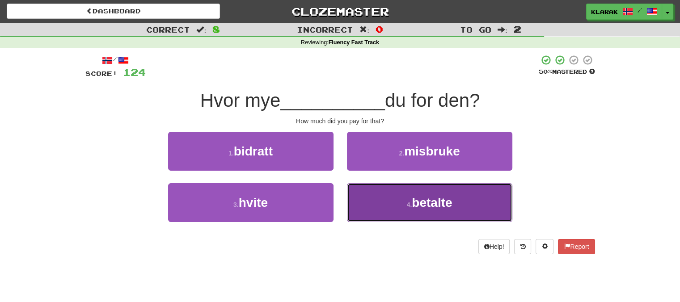
drag, startPoint x: 391, startPoint y: 208, endPoint x: 384, endPoint y: 184, distance: 25.7
click at [391, 207] on button "4 . betalte" at bounding box center [429, 202] width 165 height 39
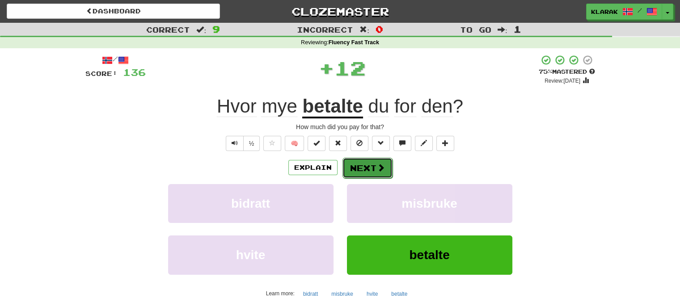
click at [377, 164] on span at bounding box center [381, 168] width 8 height 8
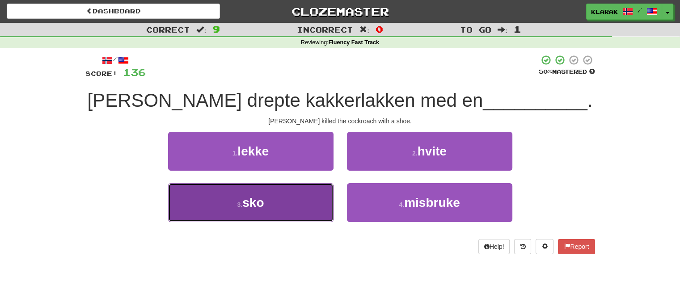
click at [311, 196] on button "3 . sko" at bounding box center [250, 202] width 165 height 39
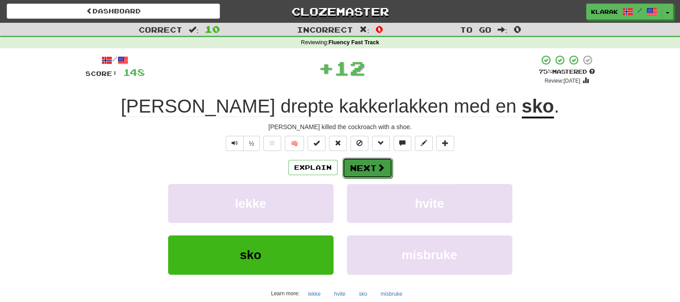
click at [367, 166] on button "Next" at bounding box center [367, 168] width 50 height 21
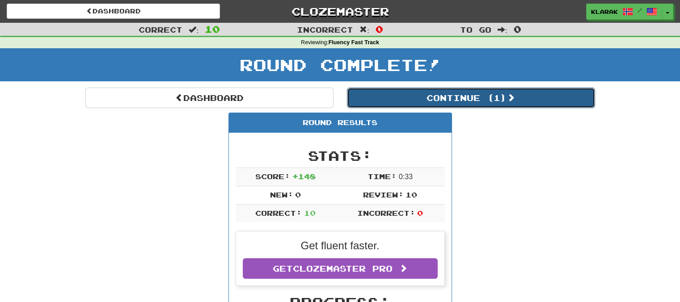
click at [479, 95] on button "Continue ( 1 )" at bounding box center [471, 98] width 248 height 21
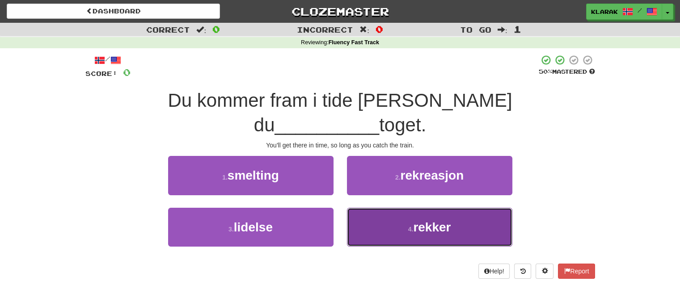
click at [416, 211] on button "4 . rekker" at bounding box center [429, 227] width 165 height 39
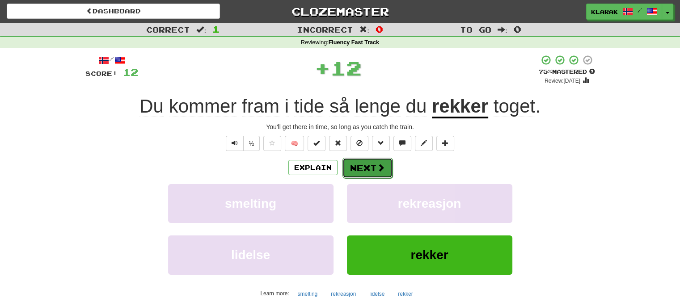
click at [360, 161] on button "Next" at bounding box center [367, 168] width 50 height 21
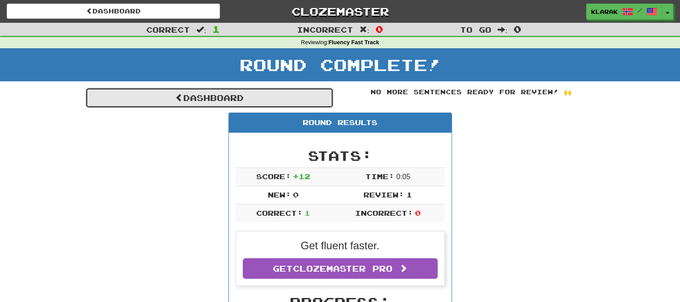
click at [202, 100] on link "Dashboard" at bounding box center [209, 98] width 248 height 21
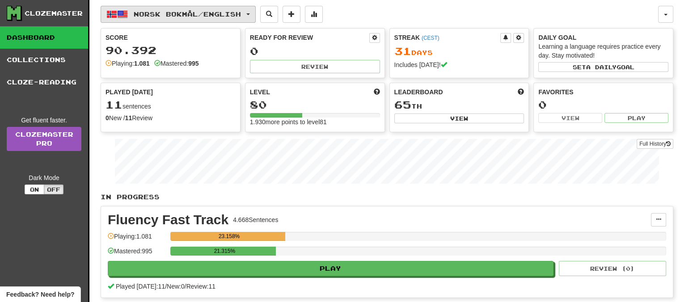
click at [255, 11] on button "Norsk bokmål / English" at bounding box center [178, 14] width 155 height 17
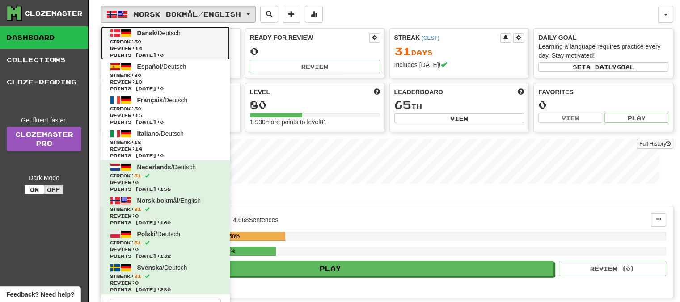
click at [148, 30] on span "Dansk" at bounding box center [146, 33] width 19 height 7
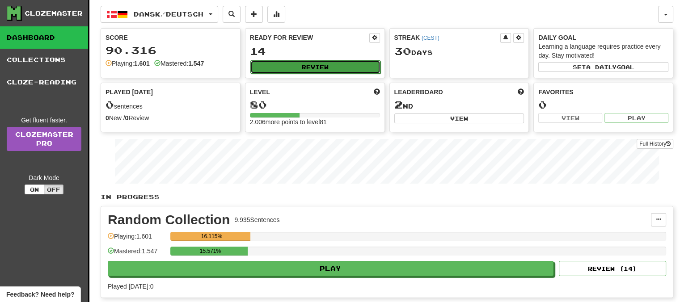
click at [310, 62] on button "Review" at bounding box center [315, 66] width 130 height 13
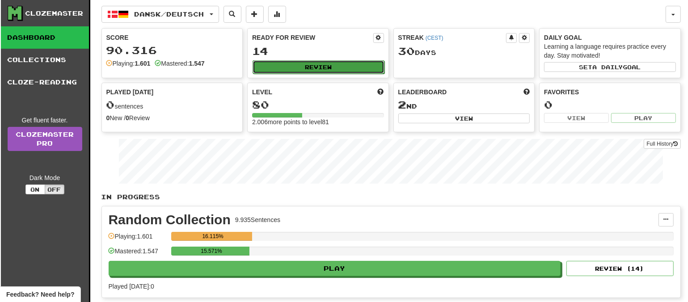
select select "**"
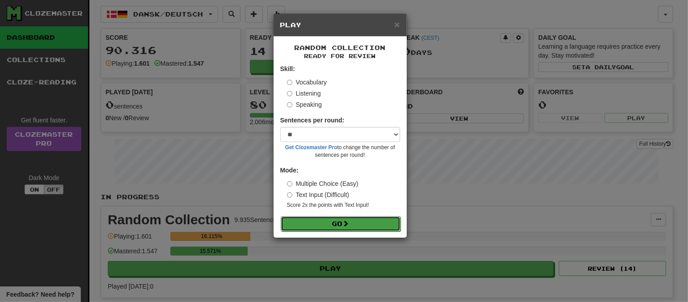
click at [360, 223] on button "Go" at bounding box center [341, 223] width 120 height 15
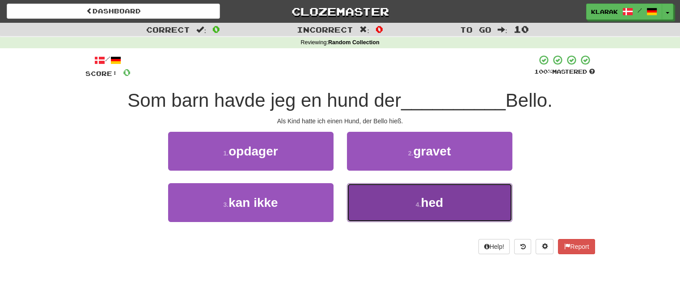
click at [389, 203] on button "4 . hed" at bounding box center [429, 202] width 165 height 39
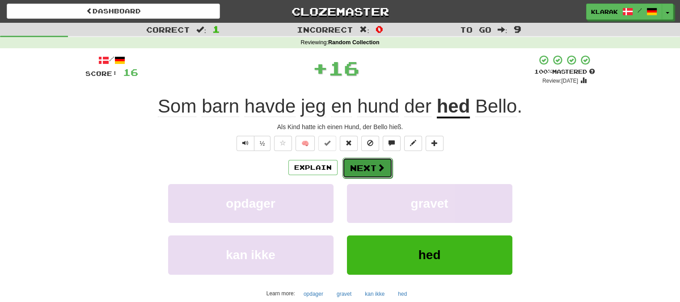
click at [370, 166] on button "Next" at bounding box center [367, 168] width 50 height 21
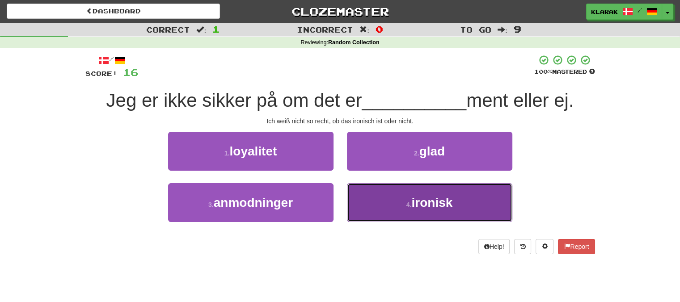
click at [367, 199] on button "4 . ironisk" at bounding box center [429, 202] width 165 height 39
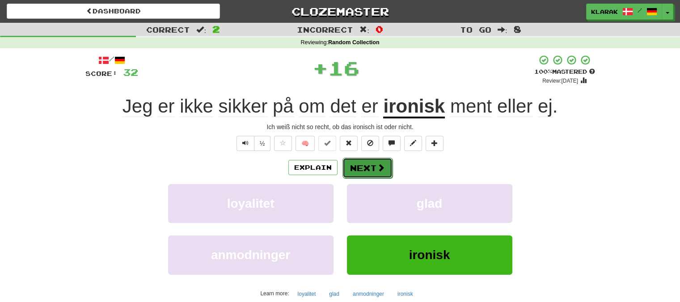
click at [358, 166] on button "Next" at bounding box center [367, 168] width 50 height 21
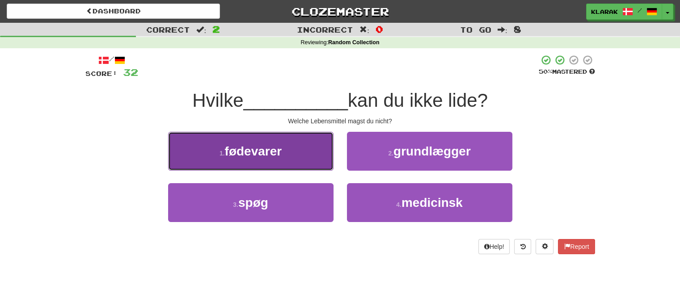
click at [289, 144] on button "1 . fødevarer" at bounding box center [250, 151] width 165 height 39
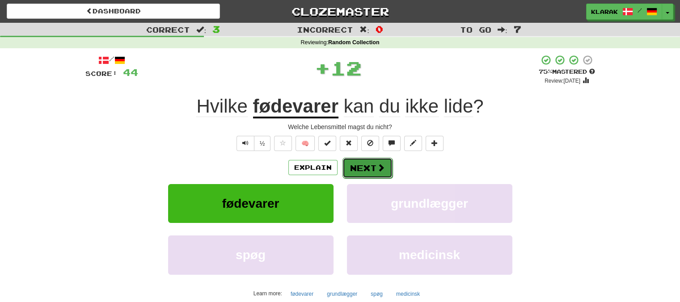
click at [354, 166] on button "Next" at bounding box center [367, 168] width 50 height 21
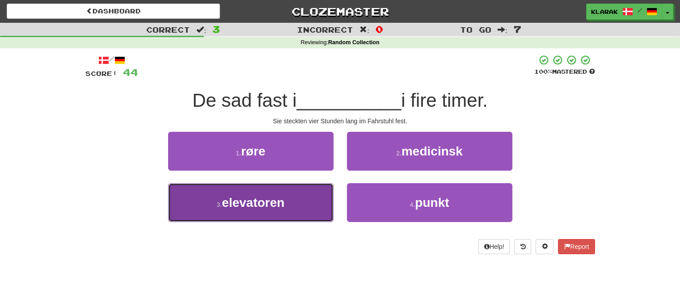
click at [299, 205] on button "3 . elevatoren" at bounding box center [250, 202] width 165 height 39
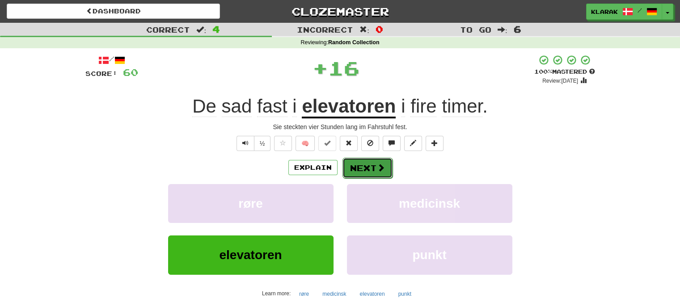
click at [359, 166] on button "Next" at bounding box center [367, 168] width 50 height 21
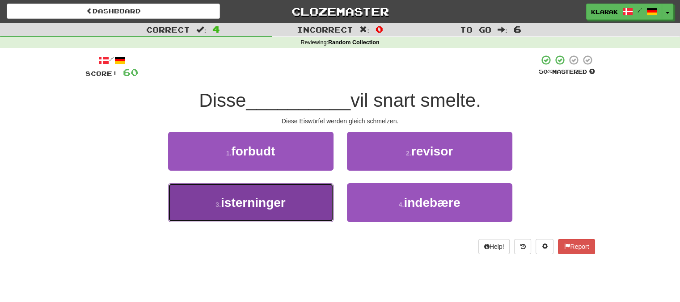
click at [302, 204] on button "3 . isterninger" at bounding box center [250, 202] width 165 height 39
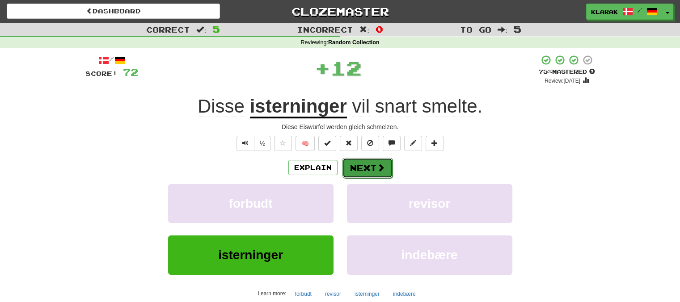
click at [358, 163] on button "Next" at bounding box center [367, 168] width 50 height 21
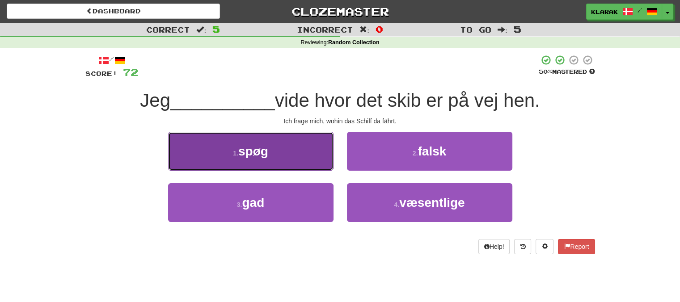
click at [287, 152] on button "1 . spøg" at bounding box center [250, 151] width 165 height 39
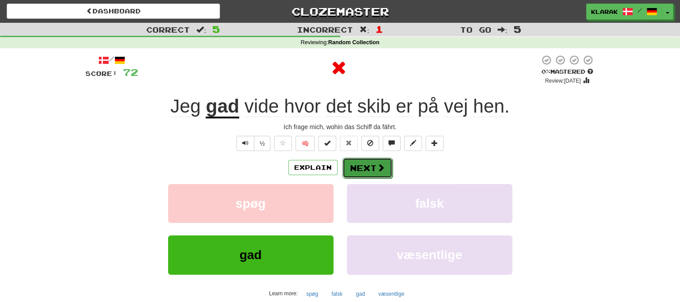
click at [369, 166] on button "Next" at bounding box center [367, 168] width 50 height 21
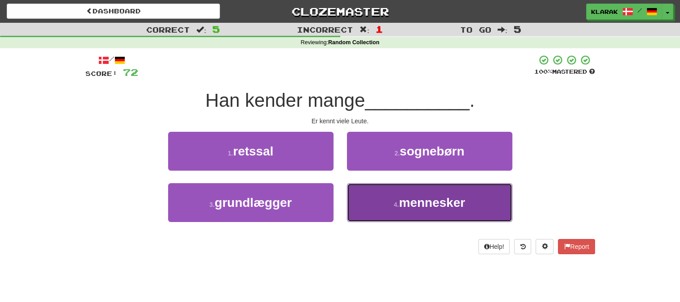
click at [382, 204] on button "4 . mennesker" at bounding box center [429, 202] width 165 height 39
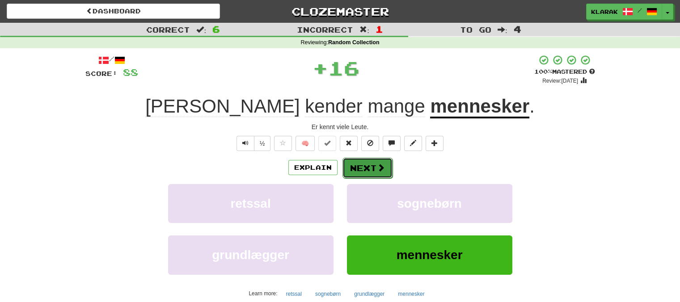
click at [362, 160] on button "Next" at bounding box center [367, 168] width 50 height 21
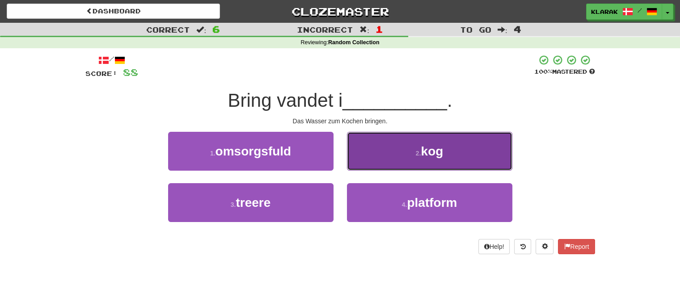
click at [389, 151] on button "2 . kog" at bounding box center [429, 151] width 165 height 39
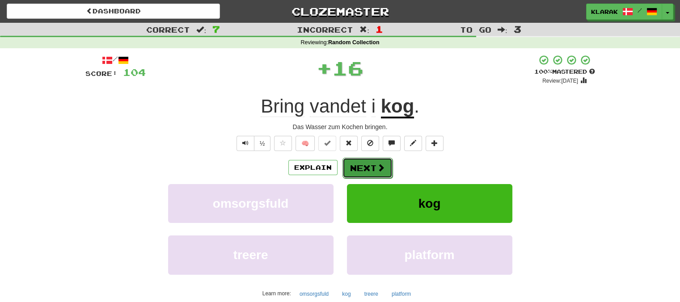
click at [364, 168] on button "Next" at bounding box center [367, 168] width 50 height 21
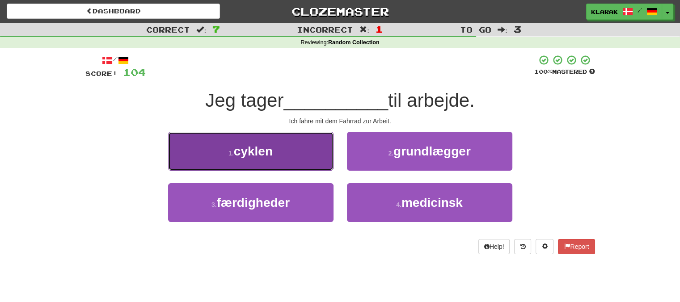
click at [289, 143] on button "1 . cyklen" at bounding box center [250, 151] width 165 height 39
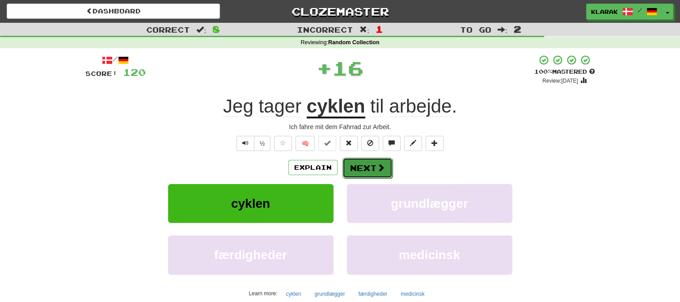
click at [367, 166] on button "Next" at bounding box center [367, 168] width 50 height 21
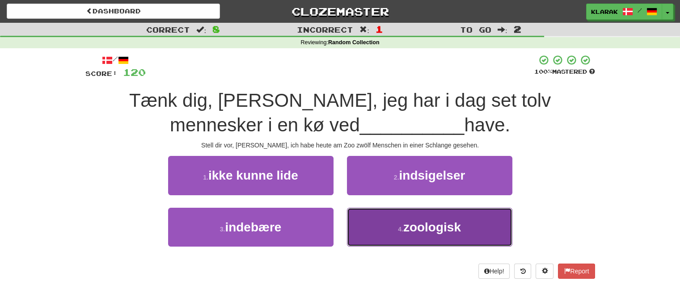
click at [376, 224] on button "4 . zoologisk" at bounding box center [429, 227] width 165 height 39
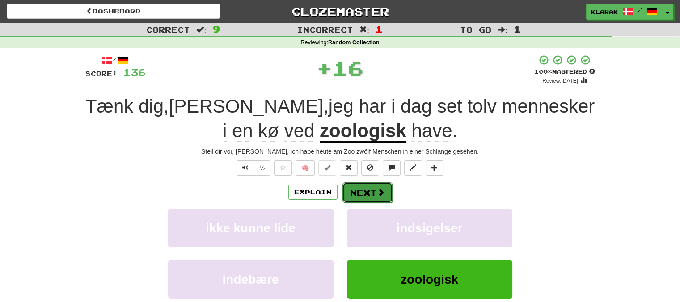
click at [358, 192] on button "Next" at bounding box center [367, 192] width 50 height 21
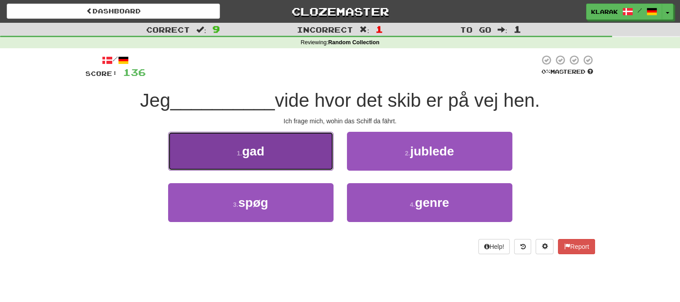
click at [282, 150] on button "1 . gad" at bounding box center [250, 151] width 165 height 39
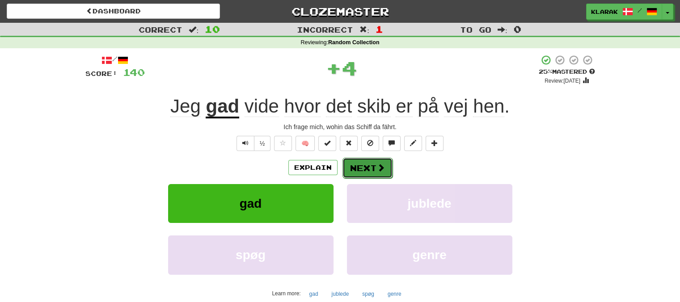
click at [358, 164] on button "Next" at bounding box center [367, 168] width 50 height 21
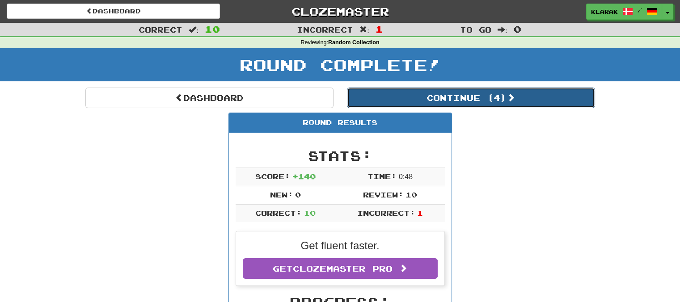
click at [465, 93] on button "Continue ( 4 )" at bounding box center [471, 98] width 248 height 21
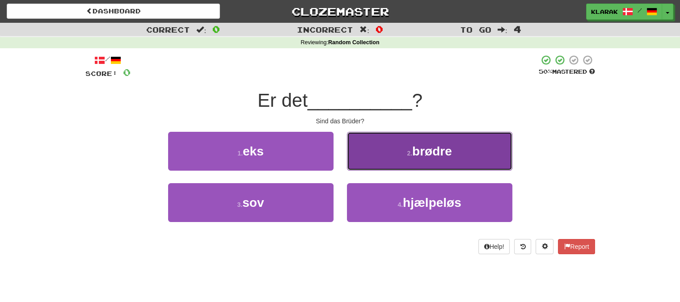
click at [424, 150] on span "brødre" at bounding box center [432, 151] width 40 height 14
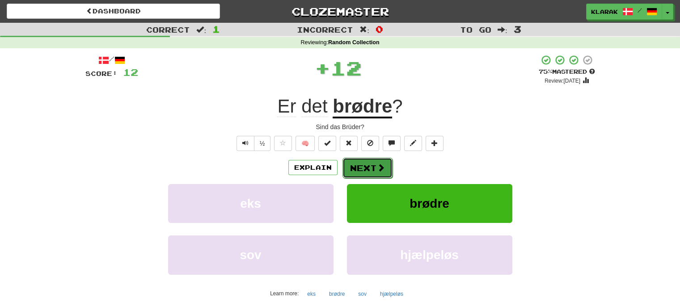
click at [364, 169] on button "Next" at bounding box center [367, 168] width 50 height 21
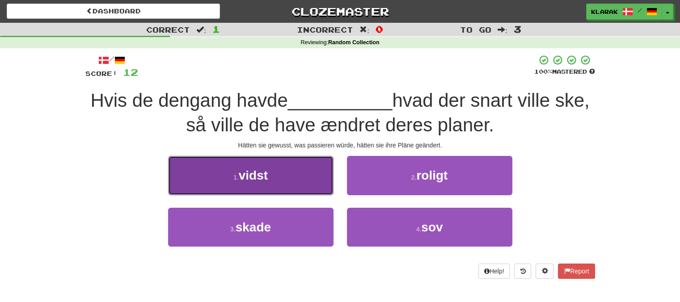
click at [306, 175] on button "1 . vidst" at bounding box center [250, 175] width 165 height 39
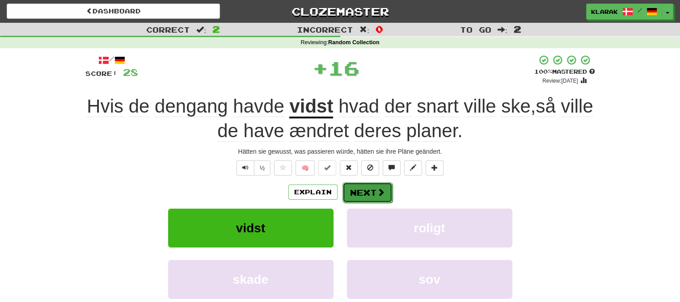
click at [368, 190] on button "Next" at bounding box center [367, 192] width 50 height 21
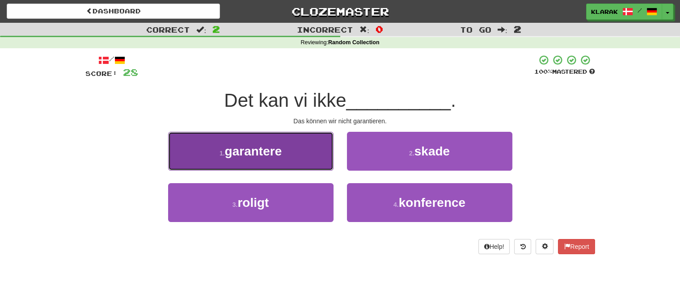
click at [293, 143] on button "1 . garantere" at bounding box center [250, 151] width 165 height 39
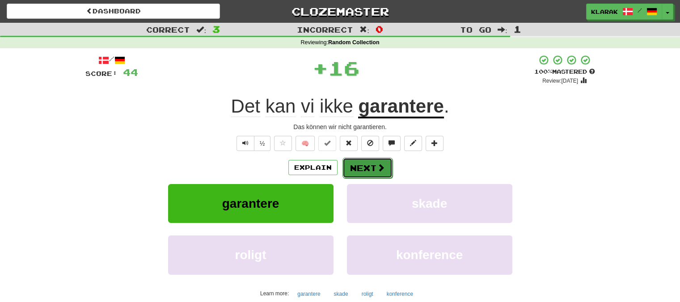
click at [369, 164] on button "Next" at bounding box center [367, 168] width 50 height 21
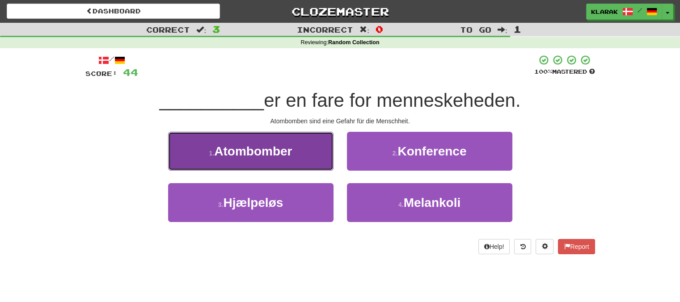
click at [303, 152] on button "1 . Atombomber" at bounding box center [250, 151] width 165 height 39
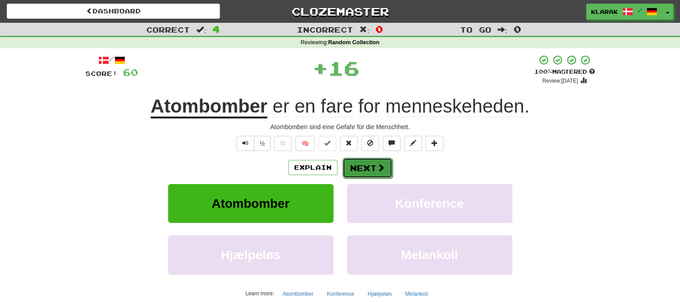
click at [364, 164] on button "Next" at bounding box center [367, 168] width 50 height 21
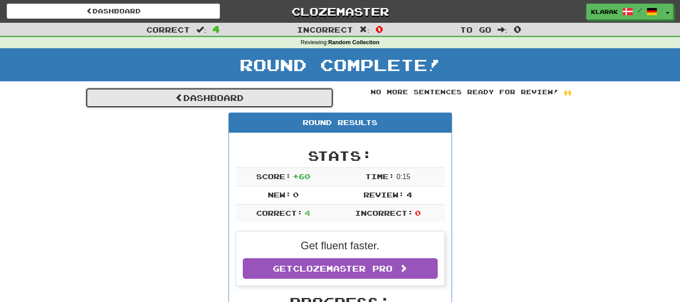
click at [208, 99] on link "Dashboard" at bounding box center [209, 98] width 248 height 21
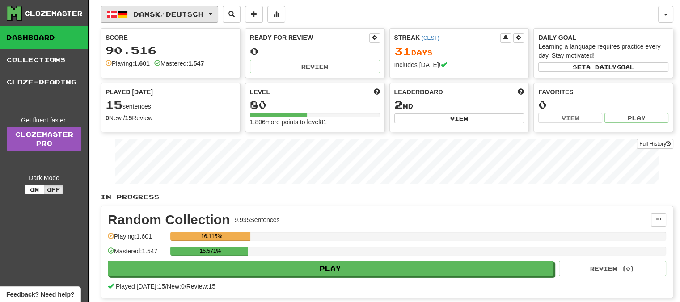
click at [212, 13] on span "button" at bounding box center [211, 14] width 4 height 2
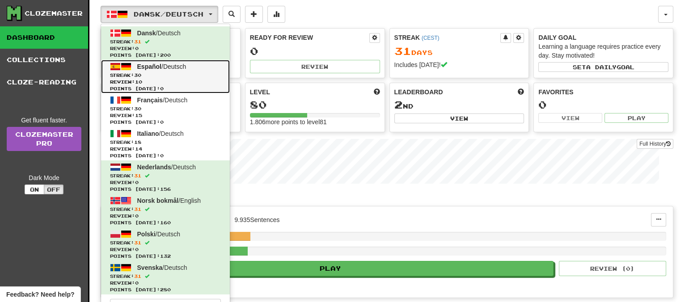
click at [148, 66] on span "Español" at bounding box center [149, 66] width 24 height 7
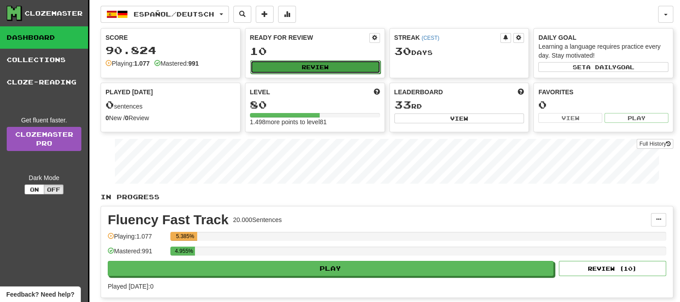
click at [282, 64] on button "Review" at bounding box center [315, 66] width 130 height 13
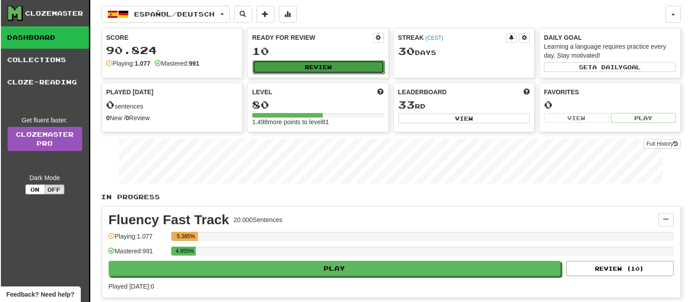
select select "**"
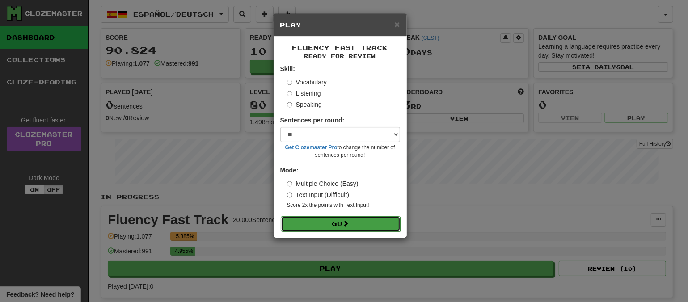
click at [337, 221] on button "Go" at bounding box center [341, 223] width 120 height 15
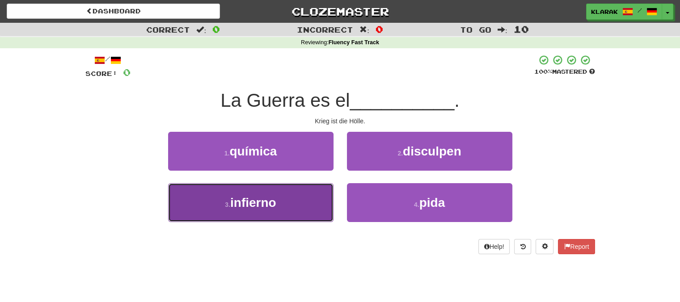
click at [292, 198] on button "3 . infierno" at bounding box center [250, 202] width 165 height 39
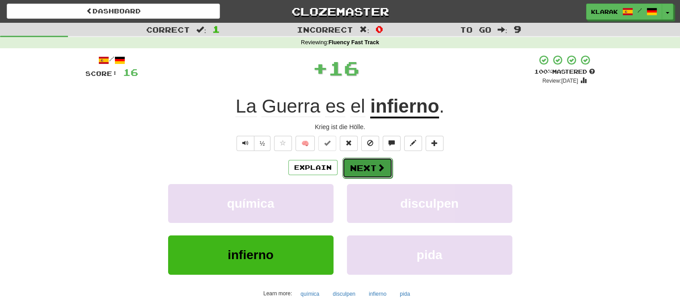
click at [364, 164] on button "Next" at bounding box center [367, 168] width 50 height 21
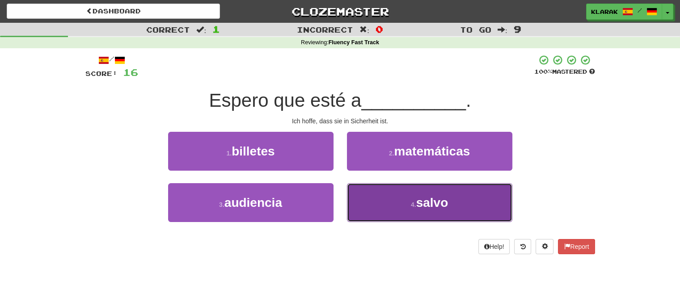
click at [396, 201] on button "4 . salvo" at bounding box center [429, 202] width 165 height 39
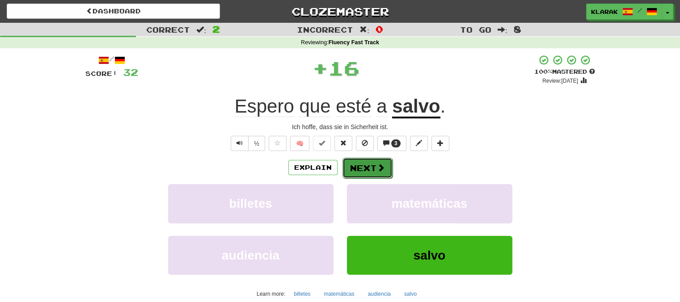
click at [362, 166] on button "Next" at bounding box center [367, 168] width 50 height 21
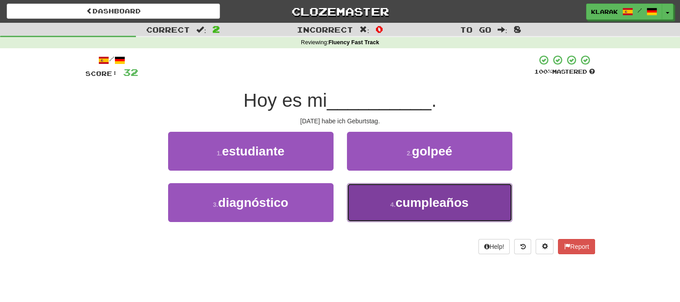
click at [388, 203] on button "4 . cumpleaños" at bounding box center [429, 202] width 165 height 39
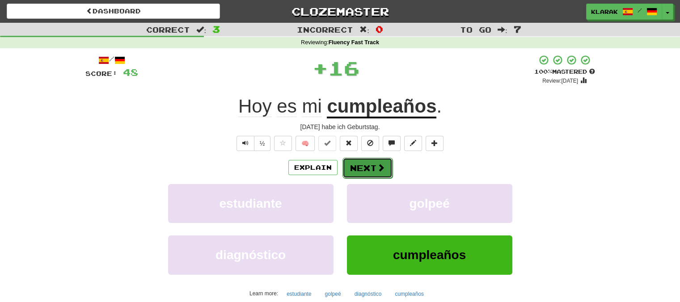
click at [362, 165] on button "Next" at bounding box center [367, 168] width 50 height 21
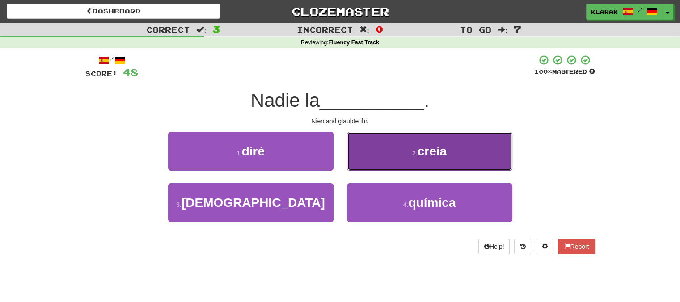
click at [384, 150] on button "2 . creía" at bounding box center [429, 151] width 165 height 39
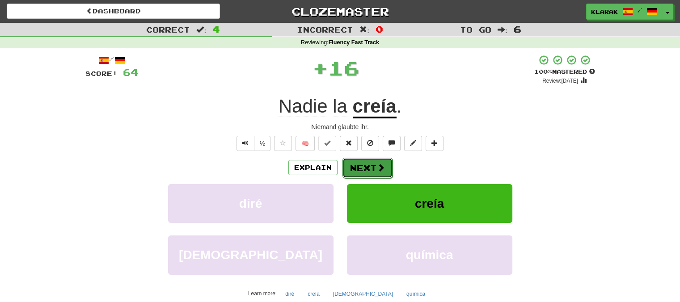
click at [370, 166] on button "Next" at bounding box center [367, 168] width 50 height 21
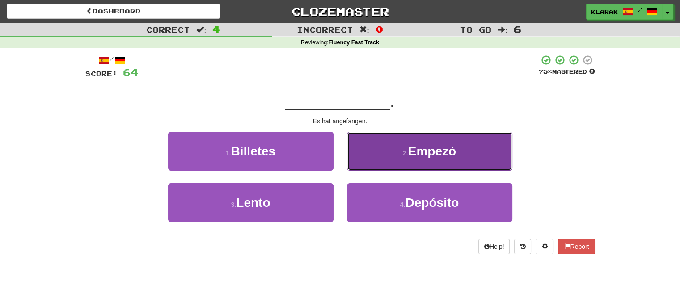
click at [392, 148] on button "2 . Empezó" at bounding box center [429, 151] width 165 height 39
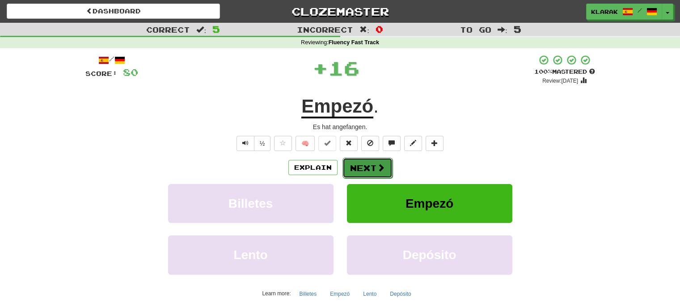
click at [371, 165] on button "Next" at bounding box center [367, 168] width 50 height 21
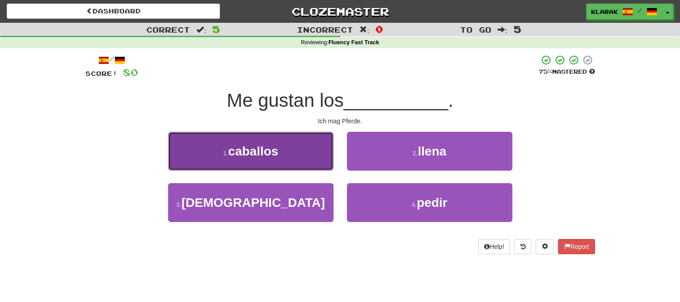
click at [301, 153] on button "1 . caballos" at bounding box center [250, 151] width 165 height 39
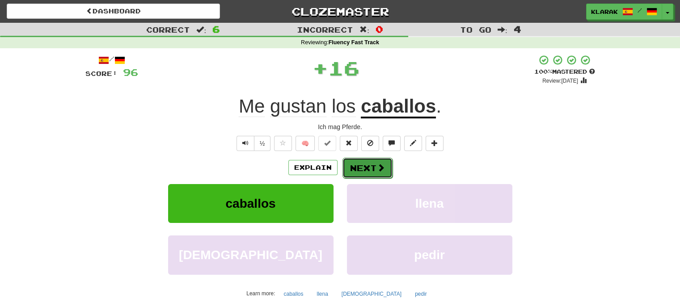
click at [369, 171] on button "Next" at bounding box center [367, 168] width 50 height 21
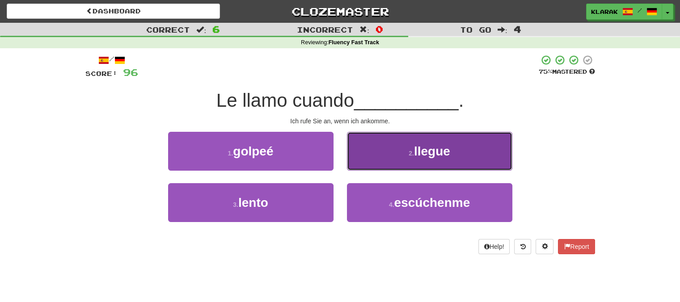
click at [373, 146] on button "2 . llegue" at bounding box center [429, 151] width 165 height 39
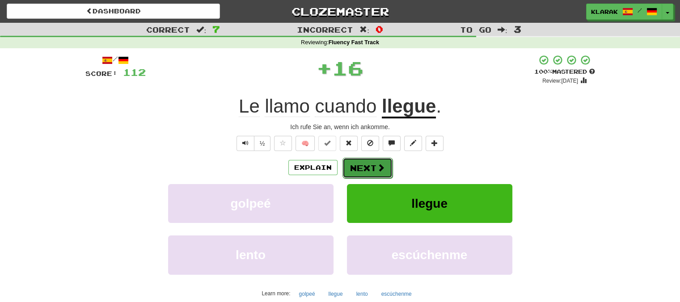
click at [357, 165] on button "Next" at bounding box center [367, 168] width 50 height 21
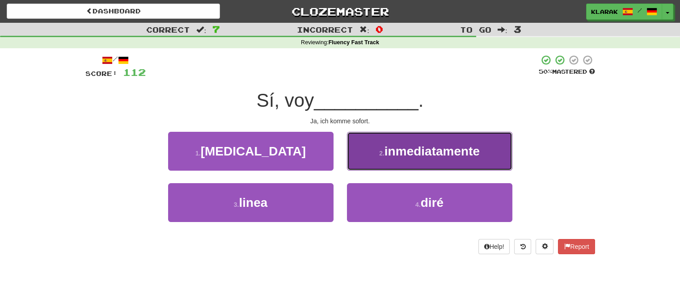
click at [389, 146] on span "inmediatamente" at bounding box center [431, 151] width 95 height 14
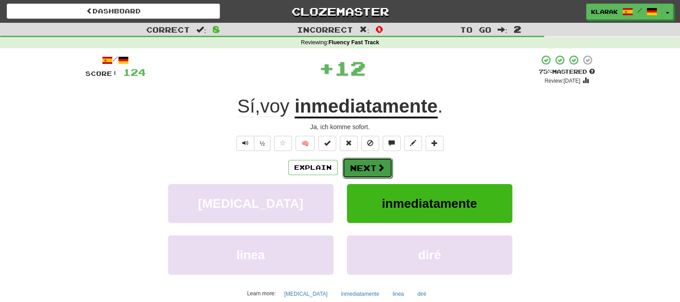
click at [360, 166] on button "Next" at bounding box center [367, 168] width 50 height 21
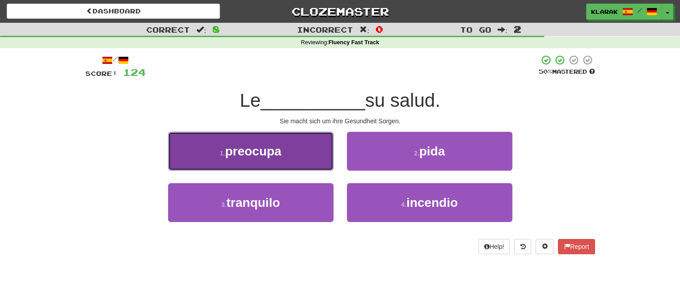
click at [298, 151] on button "1 . preocupa" at bounding box center [250, 151] width 165 height 39
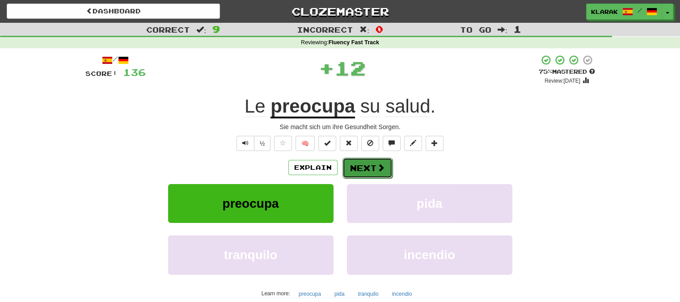
click at [360, 162] on button "Next" at bounding box center [367, 168] width 50 height 21
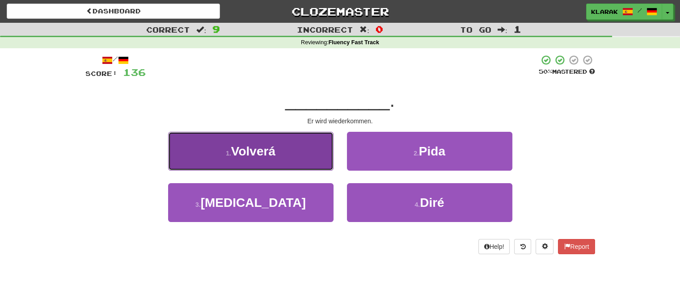
click at [291, 152] on button "1 . Volverá" at bounding box center [250, 151] width 165 height 39
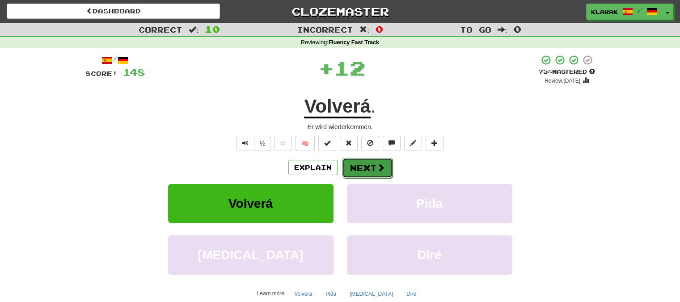
click at [371, 164] on button "Next" at bounding box center [367, 168] width 50 height 21
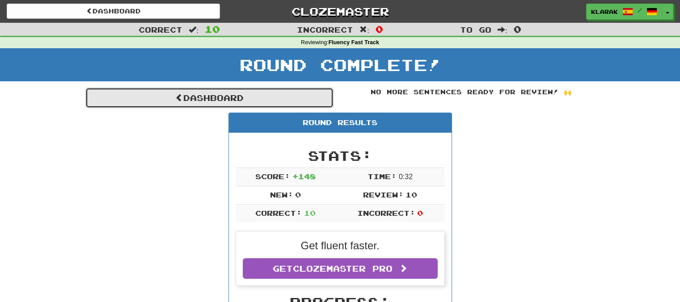
click at [193, 97] on link "Dashboard" at bounding box center [209, 98] width 248 height 21
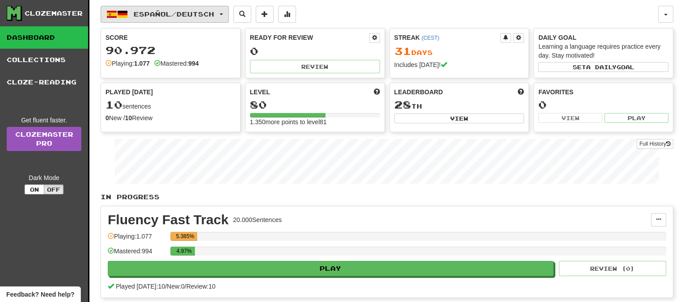
click at [227, 12] on button "Español / Deutsch" at bounding box center [165, 14] width 128 height 17
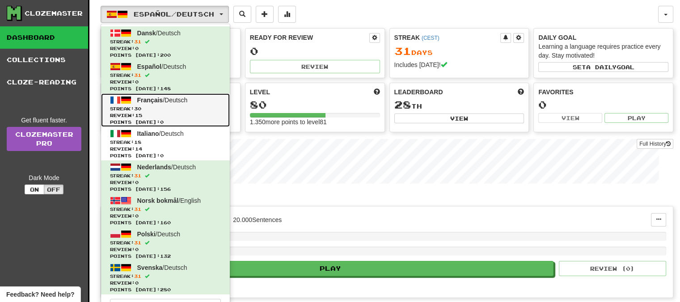
click at [153, 99] on span "Français" at bounding box center [150, 100] width 26 height 7
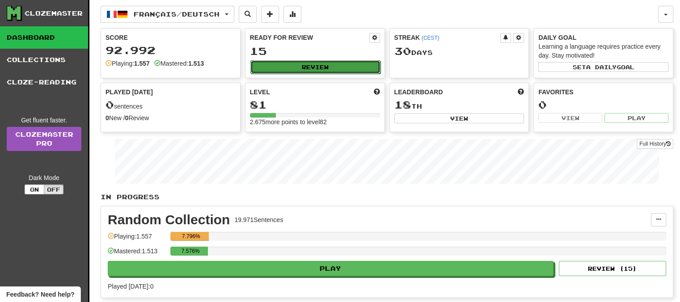
click at [292, 66] on button "Review" at bounding box center [315, 66] width 130 height 13
select select "**"
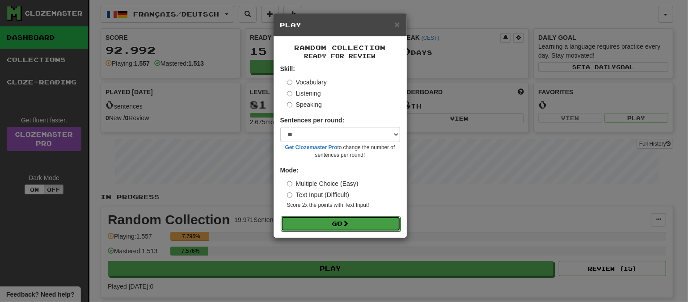
click at [349, 220] on span at bounding box center [346, 223] width 6 height 6
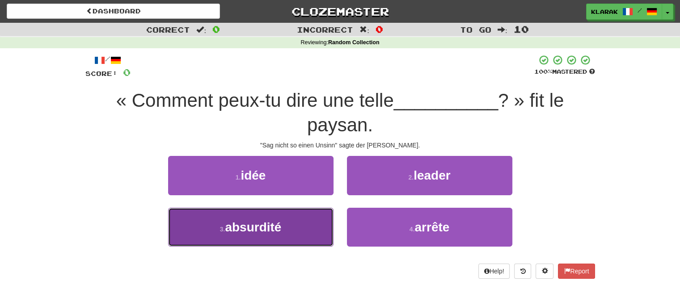
click at [287, 231] on button "3 . absurdité" at bounding box center [250, 227] width 165 height 39
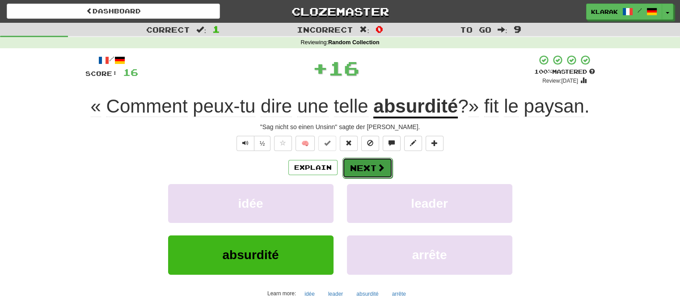
click at [363, 167] on button "Next" at bounding box center [367, 168] width 50 height 21
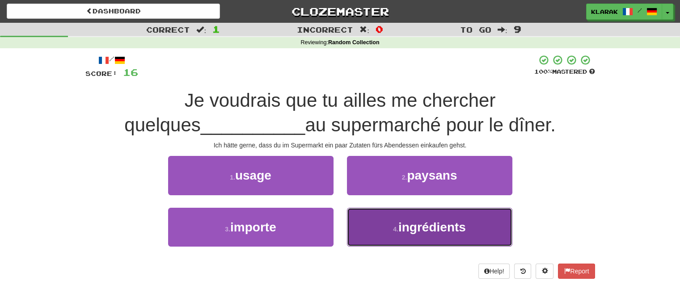
click at [363, 221] on button "4 . ingrédients" at bounding box center [429, 227] width 165 height 39
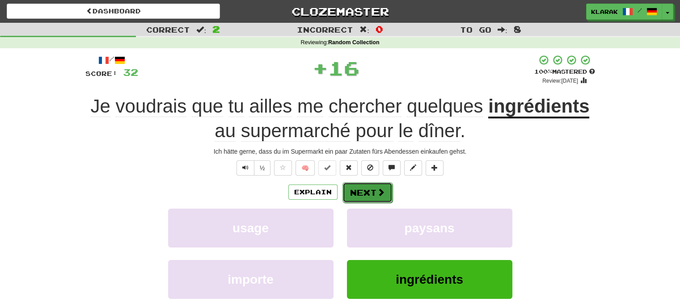
click at [356, 186] on button "Next" at bounding box center [367, 192] width 50 height 21
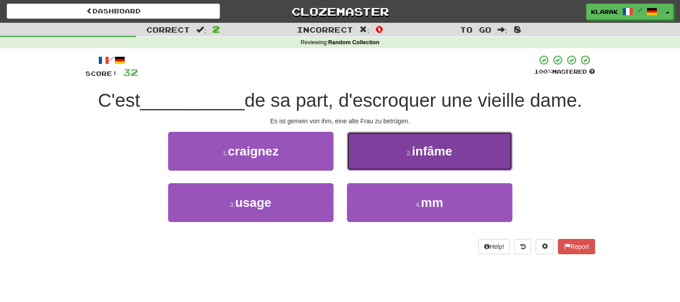
click at [376, 152] on button "2 . infâme" at bounding box center [429, 151] width 165 height 39
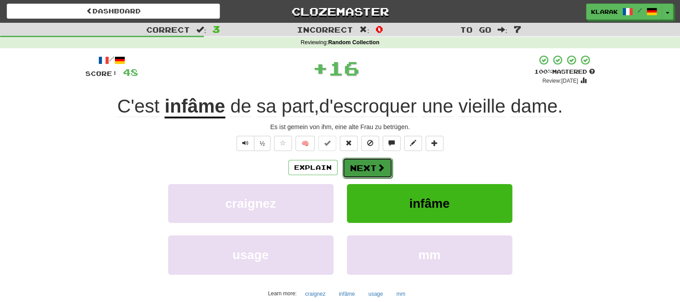
click at [364, 169] on button "Next" at bounding box center [367, 168] width 50 height 21
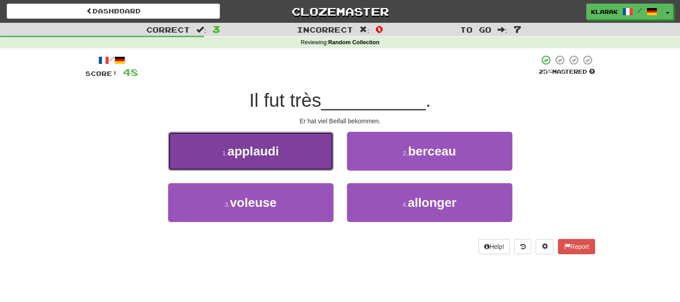
click at [291, 148] on button "1 . applaudi" at bounding box center [250, 151] width 165 height 39
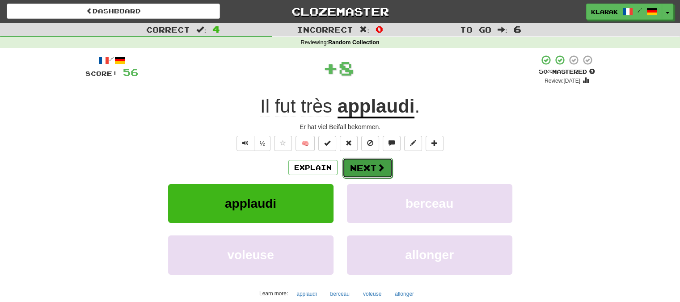
click at [365, 165] on button "Next" at bounding box center [367, 168] width 50 height 21
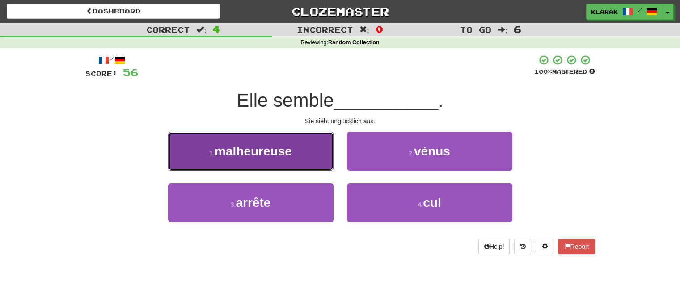
click at [299, 143] on button "1 . malheureuse" at bounding box center [250, 151] width 165 height 39
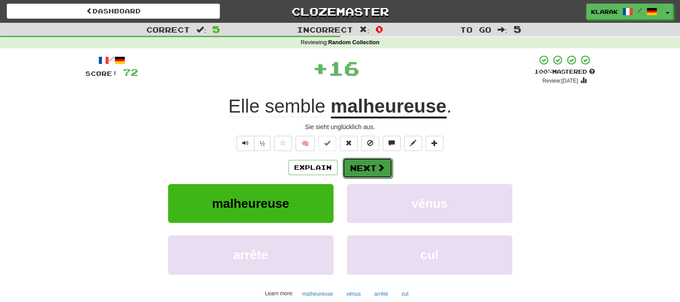
click at [358, 162] on button "Next" at bounding box center [367, 168] width 50 height 21
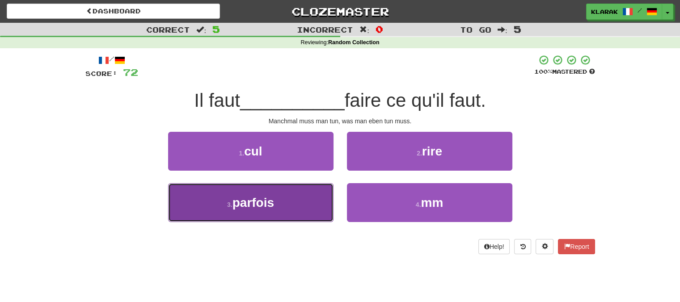
click at [292, 202] on button "3 . parfois" at bounding box center [250, 202] width 165 height 39
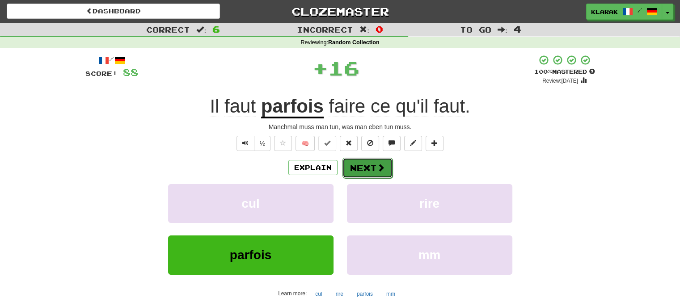
click at [354, 164] on button "Next" at bounding box center [367, 168] width 50 height 21
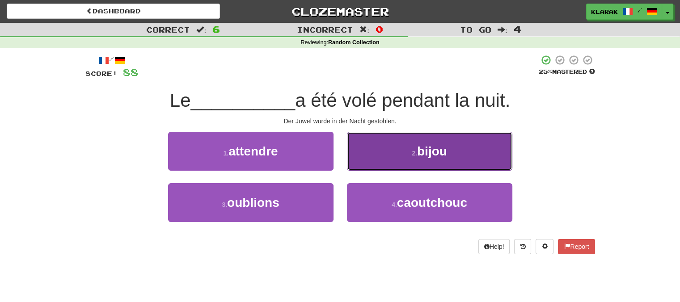
click at [385, 152] on button "2 . bijou" at bounding box center [429, 151] width 165 height 39
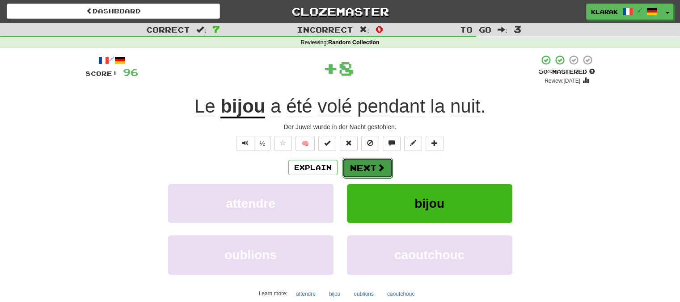
click at [367, 168] on button "Next" at bounding box center [367, 168] width 50 height 21
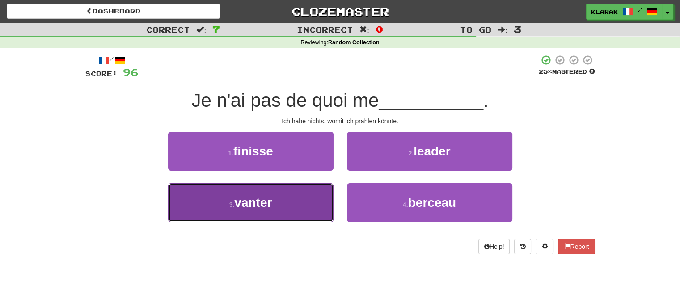
click at [294, 203] on button "3 . vanter" at bounding box center [250, 202] width 165 height 39
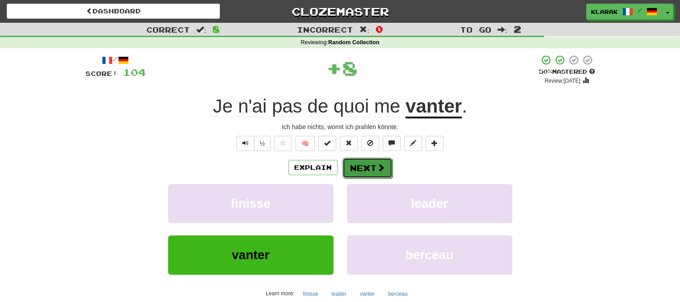
click at [366, 169] on button "Next" at bounding box center [367, 168] width 50 height 21
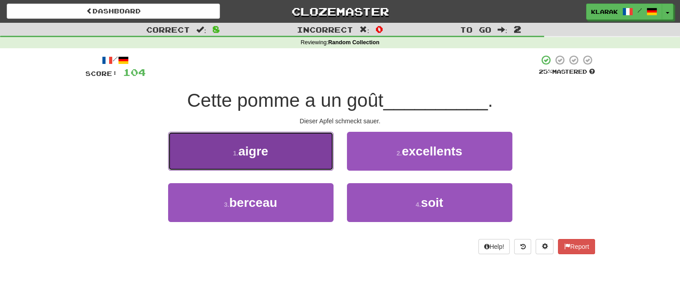
click at [294, 147] on button "1 . aigre" at bounding box center [250, 151] width 165 height 39
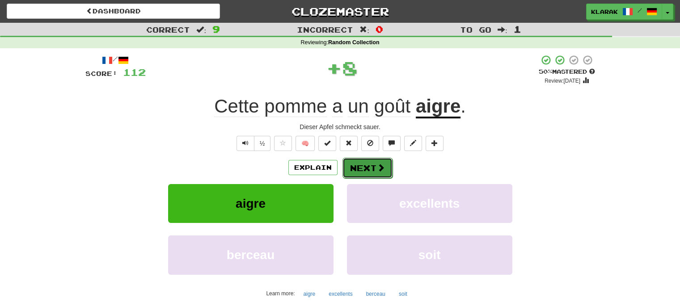
click at [374, 163] on button "Next" at bounding box center [367, 168] width 50 height 21
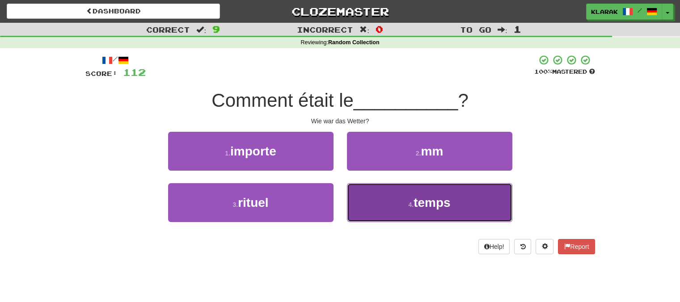
click at [390, 198] on button "4 . temps" at bounding box center [429, 202] width 165 height 39
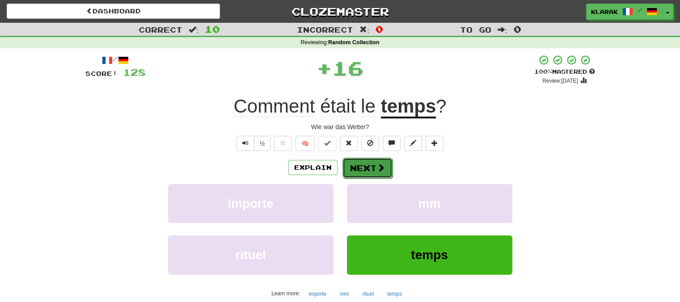
click at [357, 162] on button "Next" at bounding box center [367, 168] width 50 height 21
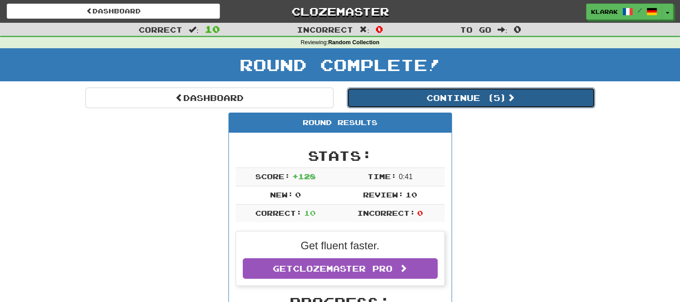
click at [483, 97] on button "Continue ( 5 )" at bounding box center [471, 98] width 248 height 21
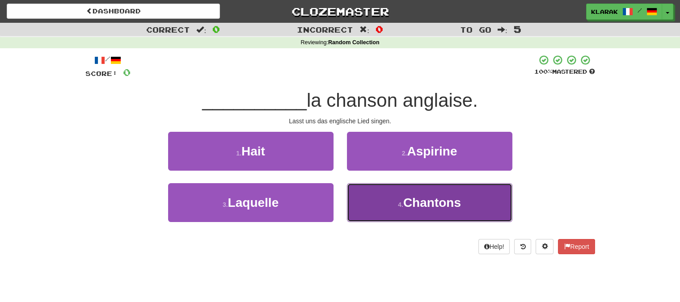
click at [398, 208] on button "4 . Chantons" at bounding box center [429, 202] width 165 height 39
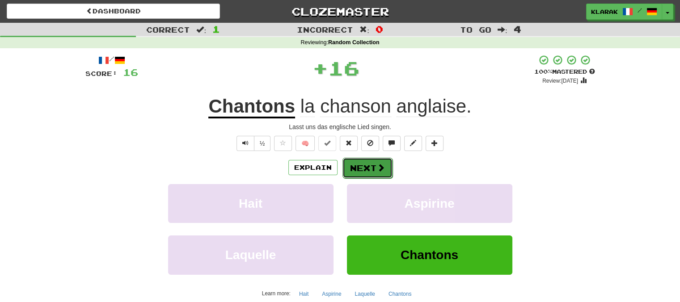
click at [371, 167] on button "Next" at bounding box center [367, 168] width 50 height 21
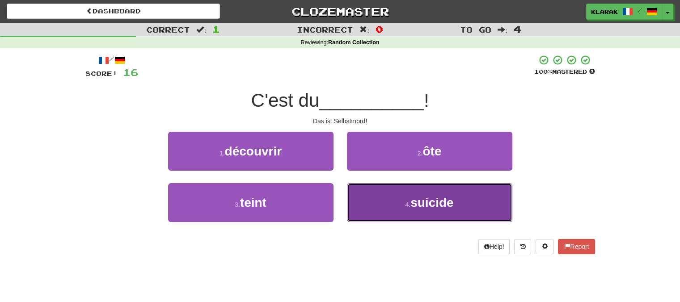
click at [377, 203] on button "4 . suicide" at bounding box center [429, 202] width 165 height 39
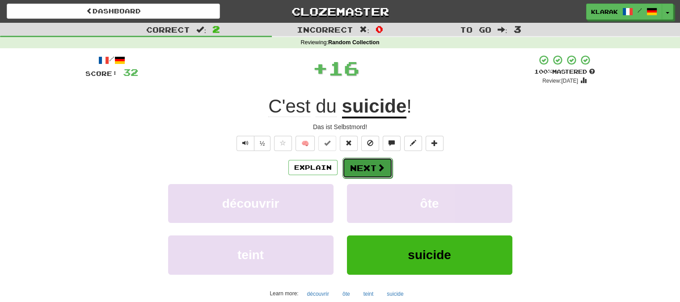
click at [362, 164] on button "Next" at bounding box center [367, 168] width 50 height 21
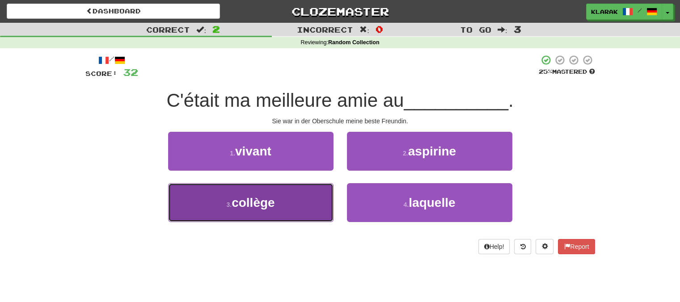
click at [291, 209] on button "3 . collège" at bounding box center [250, 202] width 165 height 39
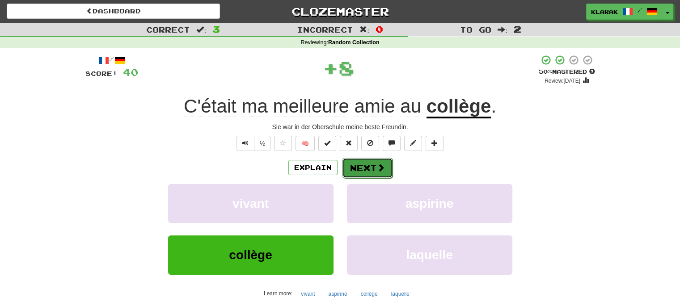
click at [370, 166] on button "Next" at bounding box center [367, 168] width 50 height 21
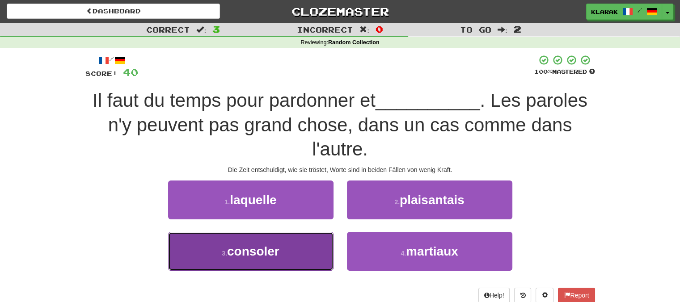
click at [280, 251] on button "3 . consoler" at bounding box center [250, 251] width 165 height 39
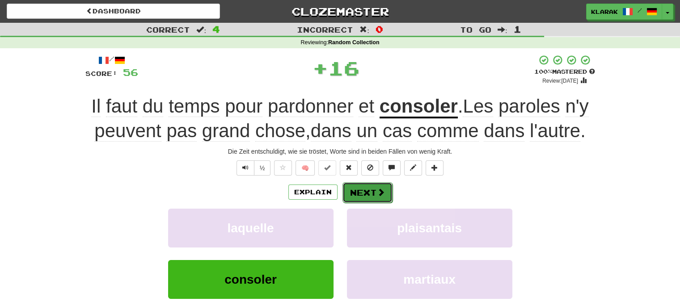
click at [377, 194] on span at bounding box center [381, 192] width 8 height 8
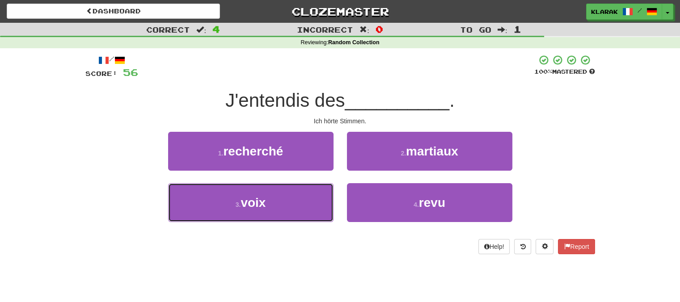
drag, startPoint x: 294, startPoint y: 207, endPoint x: 310, endPoint y: 178, distance: 33.2
click at [293, 206] on button "3 . voix" at bounding box center [250, 202] width 165 height 39
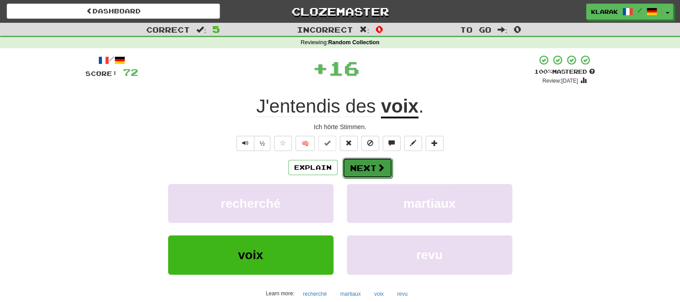
click at [355, 165] on button "Next" at bounding box center [367, 168] width 50 height 21
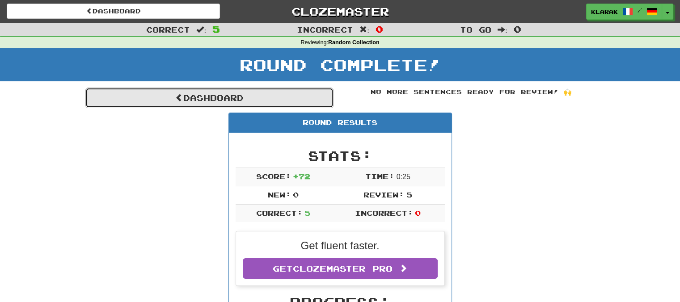
click at [202, 97] on link "Dashboard" at bounding box center [209, 98] width 248 height 21
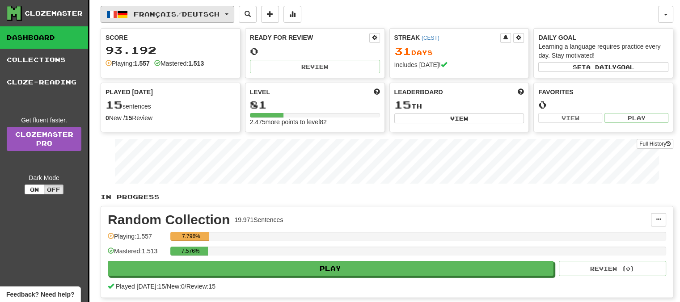
click at [232, 13] on button "Français / Deutsch" at bounding box center [168, 14] width 134 height 17
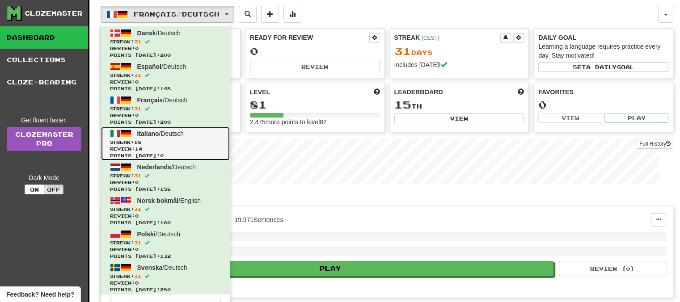
click at [148, 133] on span "Italiano" at bounding box center [148, 133] width 22 height 7
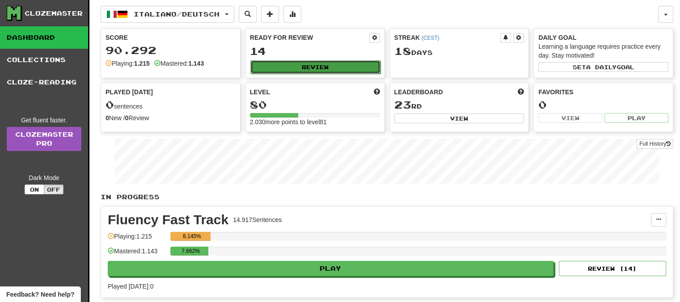
click at [313, 61] on button "Review" at bounding box center [315, 66] width 130 height 13
select select "**"
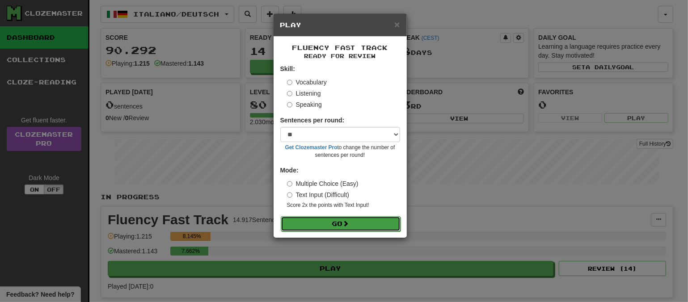
click at [347, 223] on span at bounding box center [346, 223] width 6 height 6
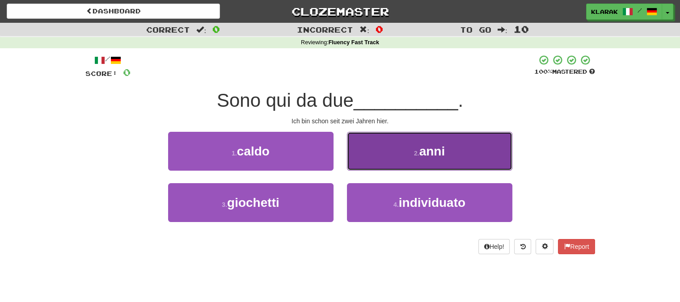
click at [396, 146] on button "2 . anni" at bounding box center [429, 151] width 165 height 39
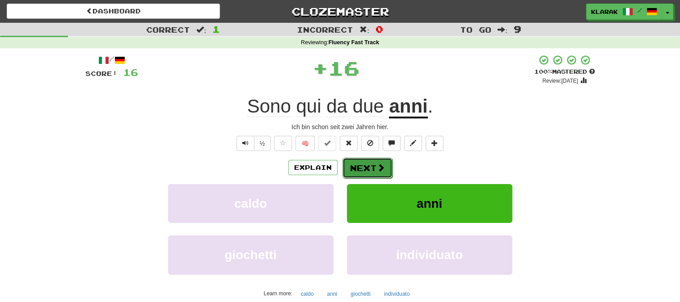
click at [362, 168] on button "Next" at bounding box center [367, 168] width 50 height 21
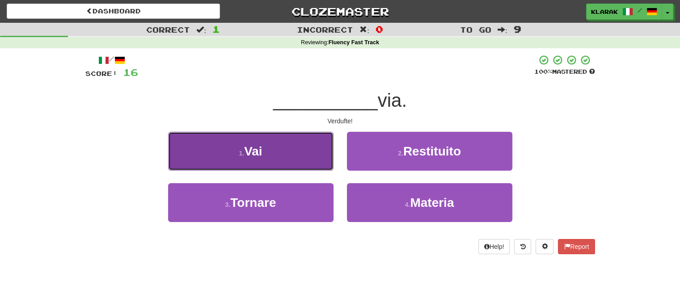
click at [280, 150] on button "1 . Vai" at bounding box center [250, 151] width 165 height 39
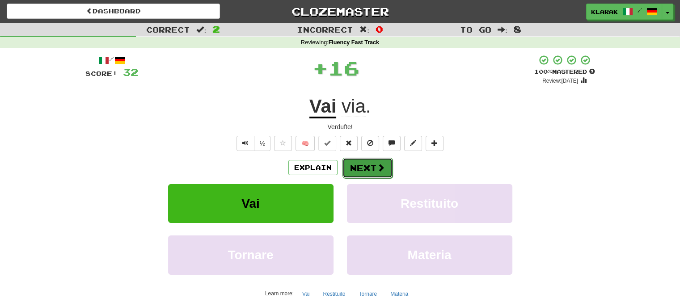
click at [362, 162] on button "Next" at bounding box center [367, 168] width 50 height 21
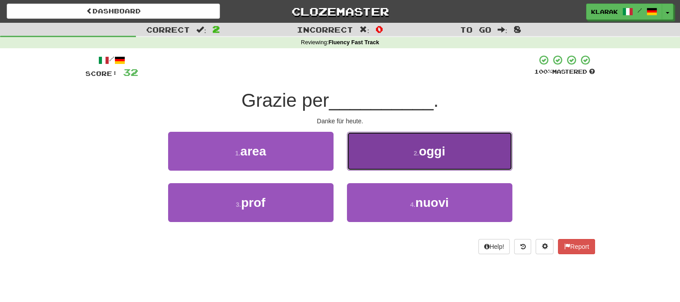
click at [374, 150] on button "2 . oggi" at bounding box center [429, 151] width 165 height 39
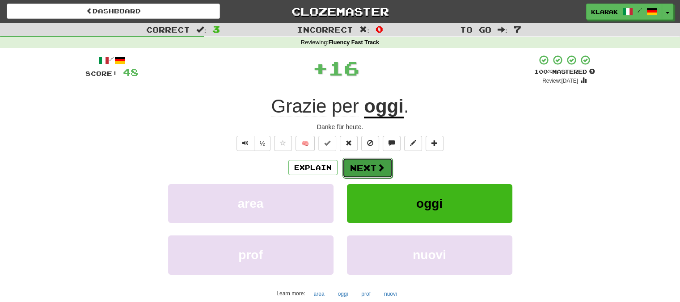
click at [360, 168] on button "Next" at bounding box center [367, 168] width 50 height 21
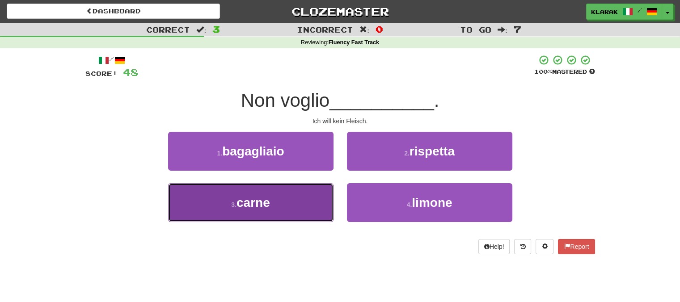
click at [291, 205] on button "3 . carne" at bounding box center [250, 202] width 165 height 39
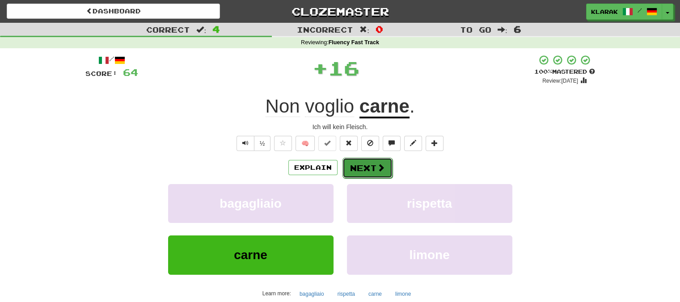
click at [357, 162] on button "Next" at bounding box center [367, 168] width 50 height 21
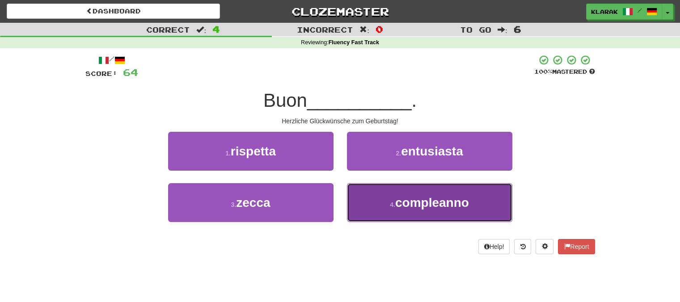
click at [387, 206] on button "4 . compleanno" at bounding box center [429, 202] width 165 height 39
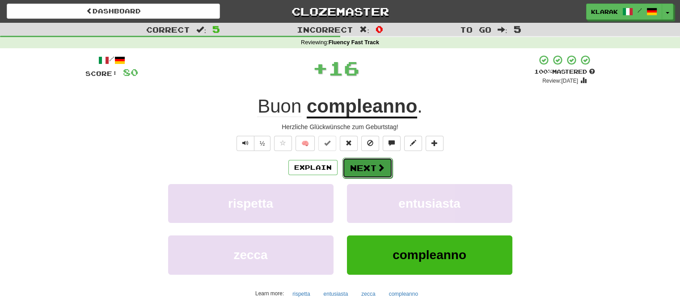
click at [354, 168] on button "Next" at bounding box center [367, 168] width 50 height 21
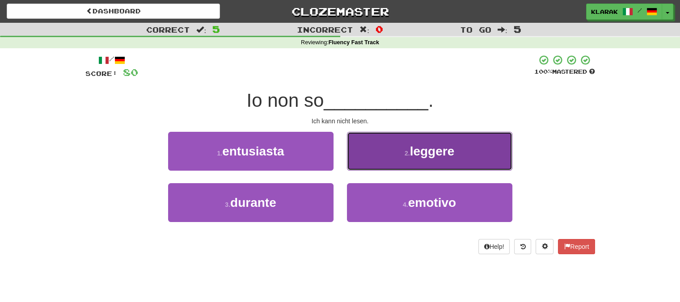
click at [395, 153] on button "2 . leggere" at bounding box center [429, 151] width 165 height 39
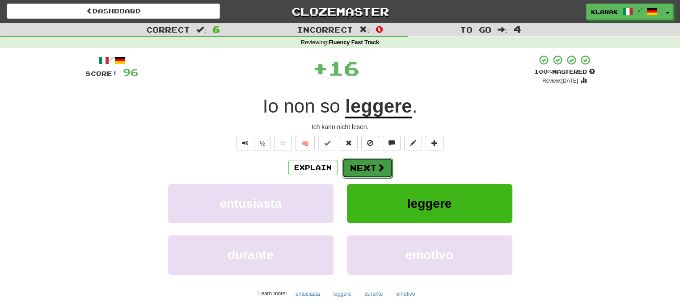
click at [366, 169] on button "Next" at bounding box center [367, 168] width 50 height 21
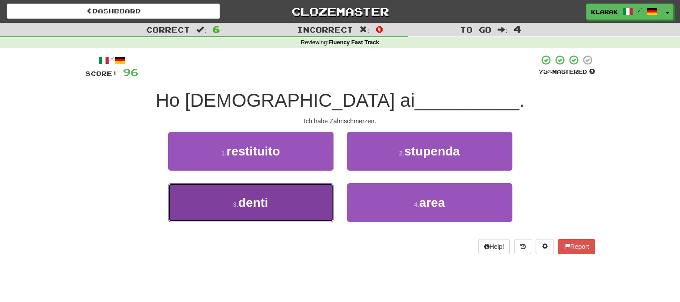
click at [289, 205] on button "3 . denti" at bounding box center [250, 202] width 165 height 39
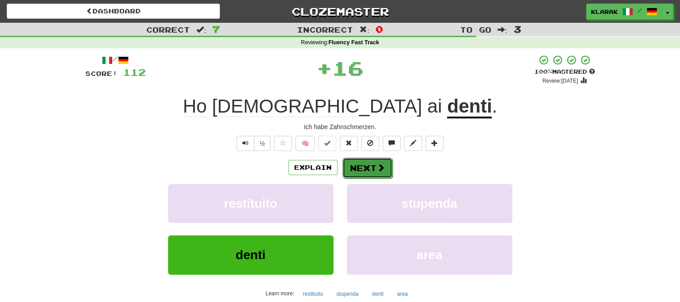
click at [363, 168] on button "Next" at bounding box center [367, 168] width 50 height 21
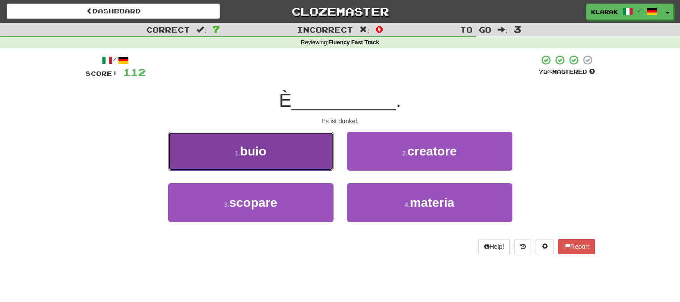
click at [281, 151] on button "1 . buio" at bounding box center [250, 151] width 165 height 39
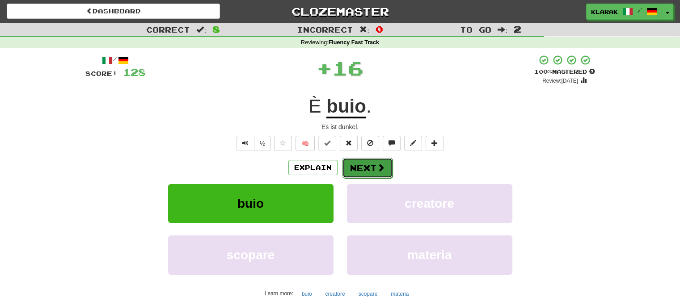
click at [361, 160] on button "Next" at bounding box center [367, 168] width 50 height 21
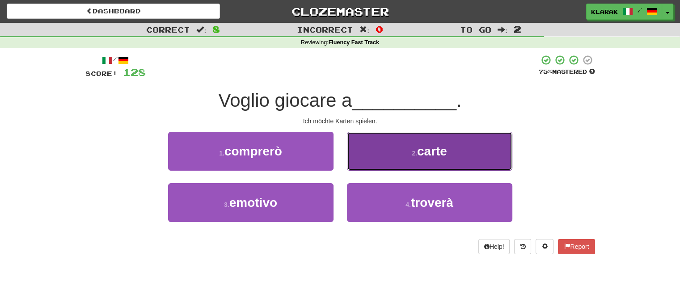
click at [370, 148] on button "2 . carte" at bounding box center [429, 151] width 165 height 39
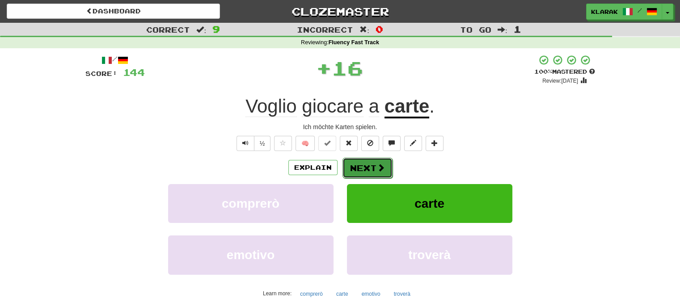
click at [358, 168] on button "Next" at bounding box center [367, 168] width 50 height 21
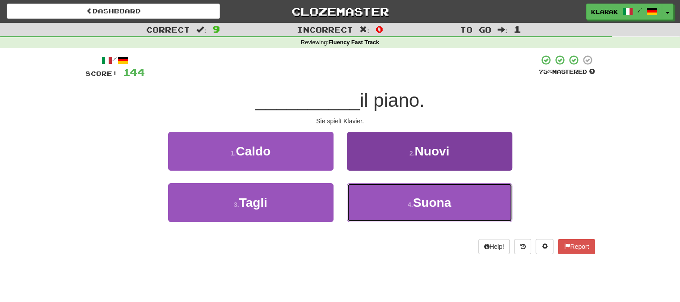
click at [378, 210] on button "4 . Suona" at bounding box center [429, 202] width 165 height 39
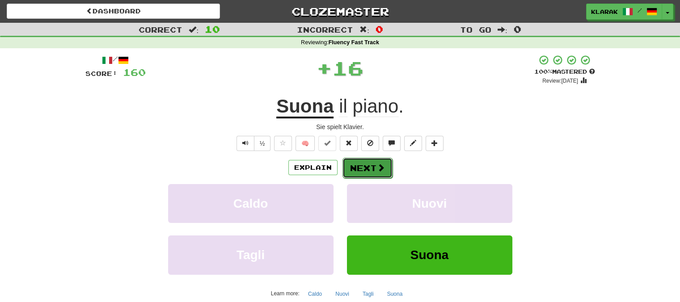
click at [366, 164] on button "Next" at bounding box center [367, 168] width 50 height 21
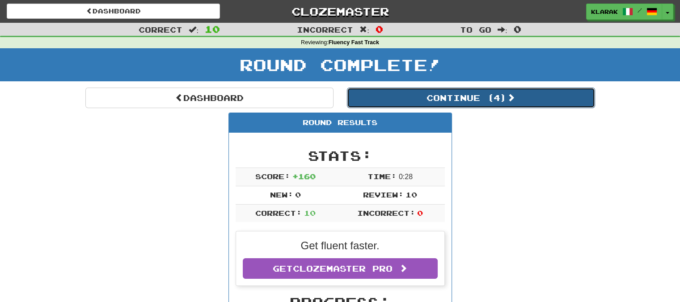
click at [471, 101] on button "Continue ( 4 )" at bounding box center [471, 98] width 248 height 21
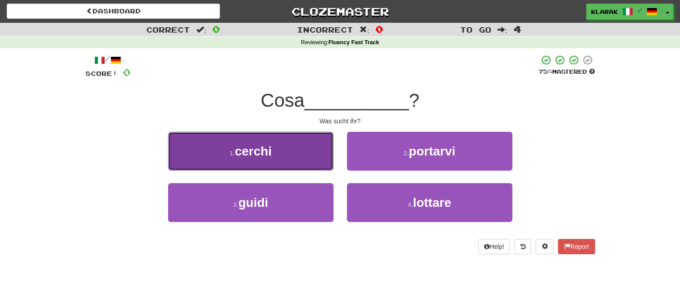
click at [286, 151] on button "1 . cerchi" at bounding box center [250, 151] width 165 height 39
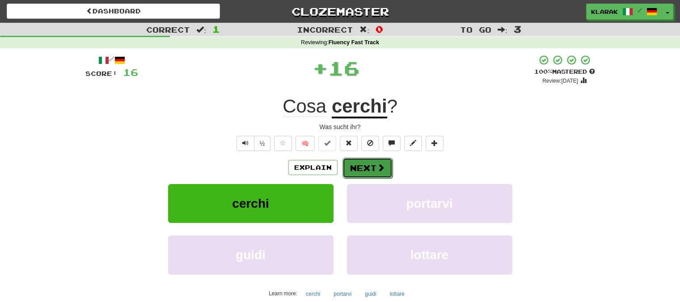
click at [354, 164] on button "Next" at bounding box center [367, 168] width 50 height 21
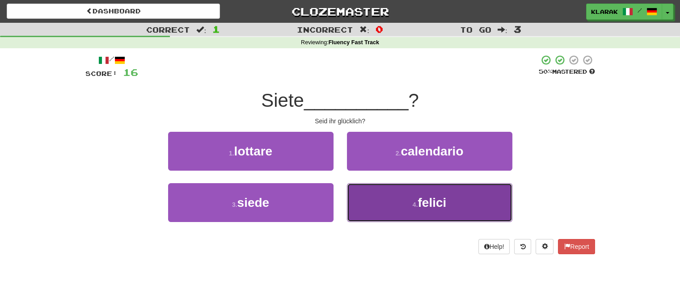
click at [373, 211] on button "4 . felici" at bounding box center [429, 202] width 165 height 39
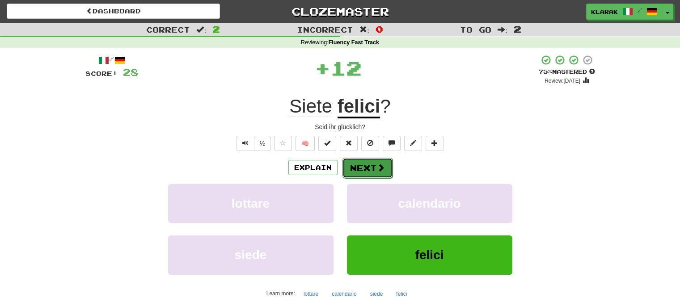
click at [360, 164] on button "Next" at bounding box center [367, 168] width 50 height 21
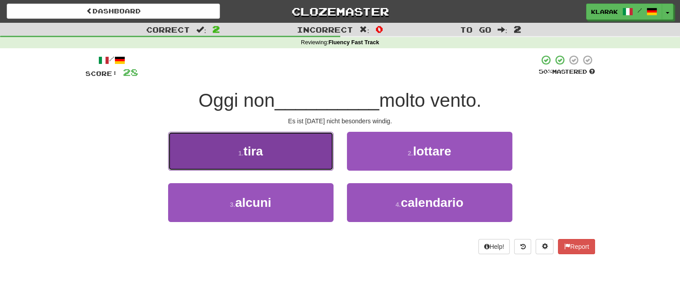
click at [277, 149] on button "1 . tira" at bounding box center [250, 151] width 165 height 39
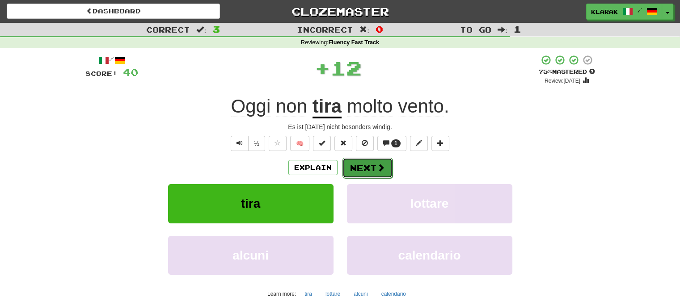
click at [357, 166] on button "Next" at bounding box center [367, 168] width 50 height 21
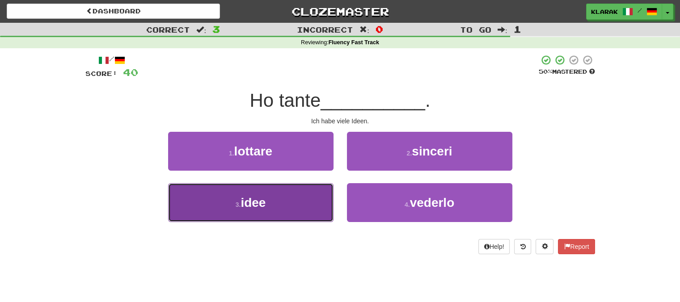
click at [291, 208] on button "3 . idee" at bounding box center [250, 202] width 165 height 39
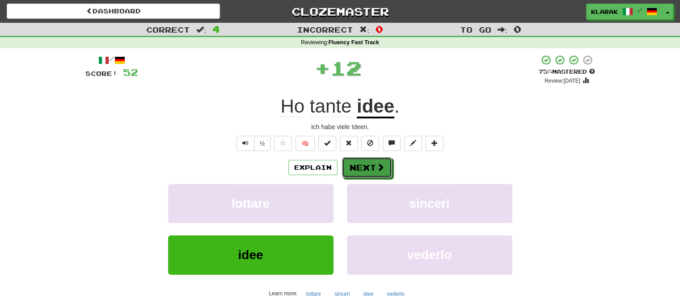
click at [366, 162] on button "Next" at bounding box center [367, 167] width 50 height 21
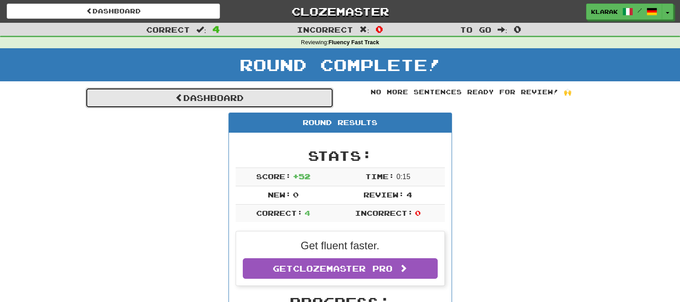
click at [200, 98] on link "Dashboard" at bounding box center [209, 98] width 248 height 21
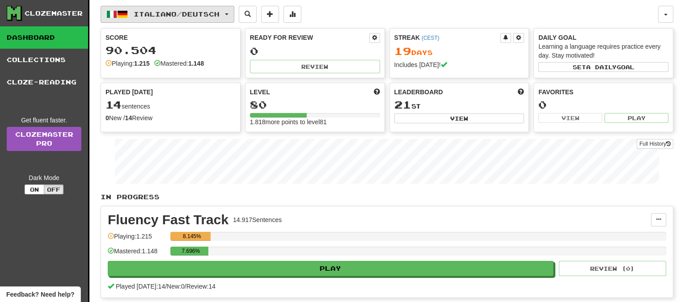
click at [231, 11] on button "Italiano / Deutsch" at bounding box center [168, 14] width 134 height 17
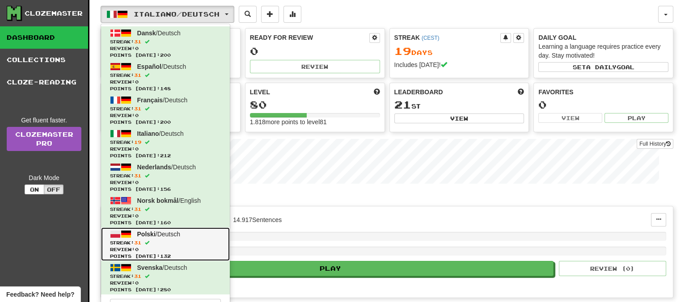
click at [154, 234] on span "Polski" at bounding box center [146, 234] width 18 height 7
